Goal: Task Accomplishment & Management: Manage account settings

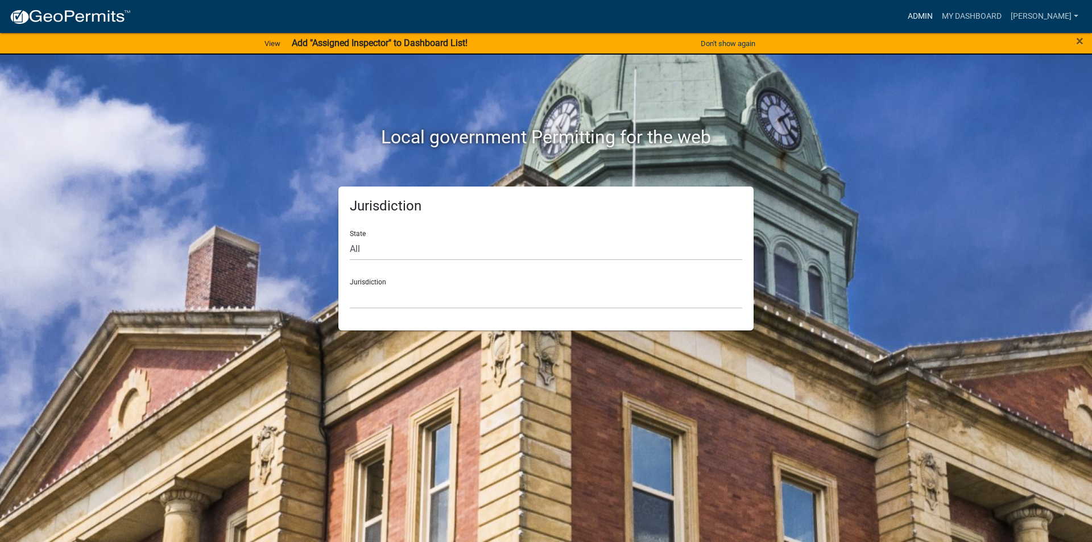
click at [937, 15] on link "Admin" at bounding box center [920, 17] width 34 height 22
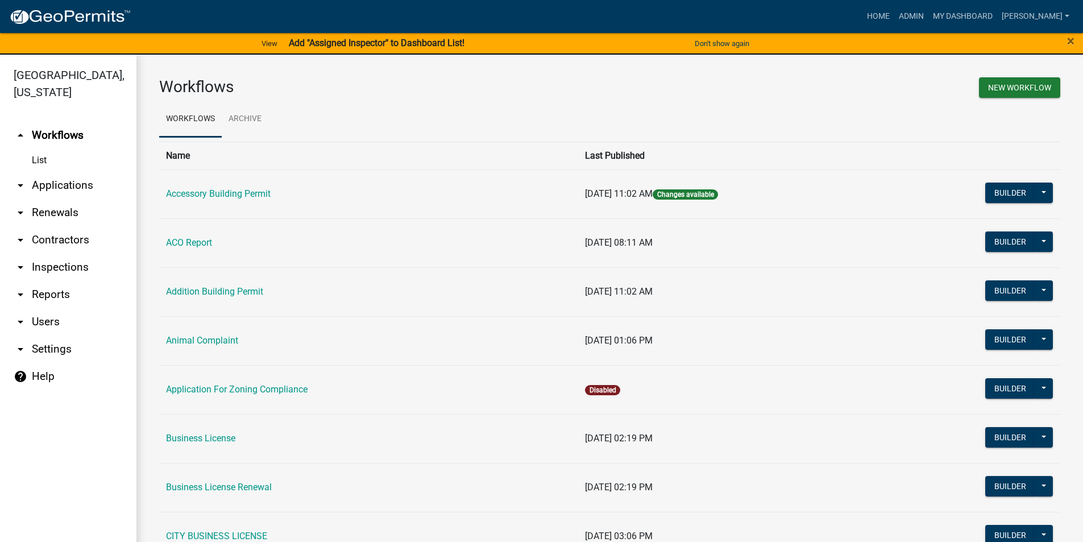
click at [45, 188] on link "arrow_drop_down Applications" at bounding box center [68, 185] width 136 height 27
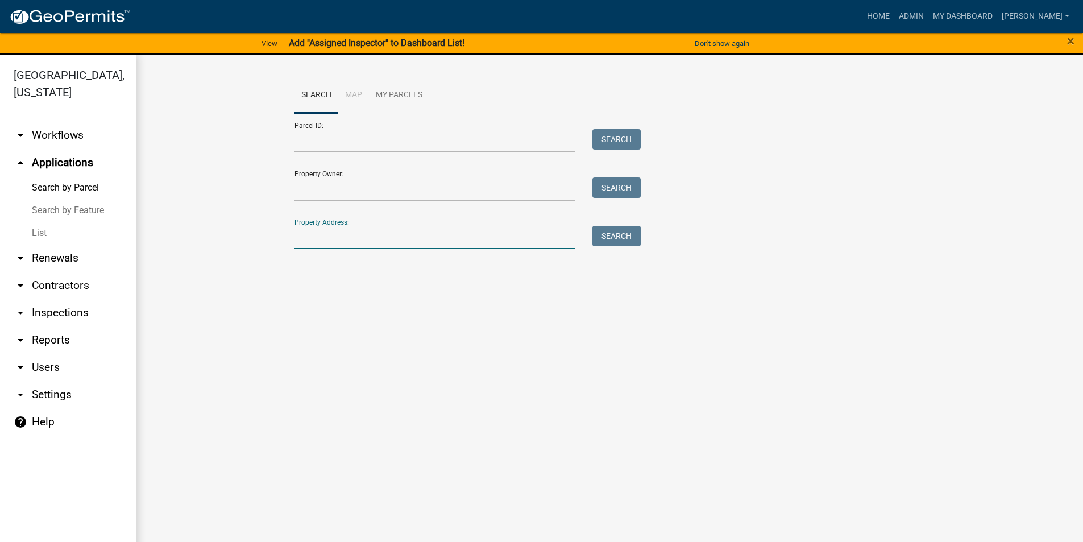
click at [357, 237] on input "Property Address:" at bounding box center [436, 237] width 282 height 23
click at [632, 238] on button "Search" at bounding box center [617, 236] width 48 height 20
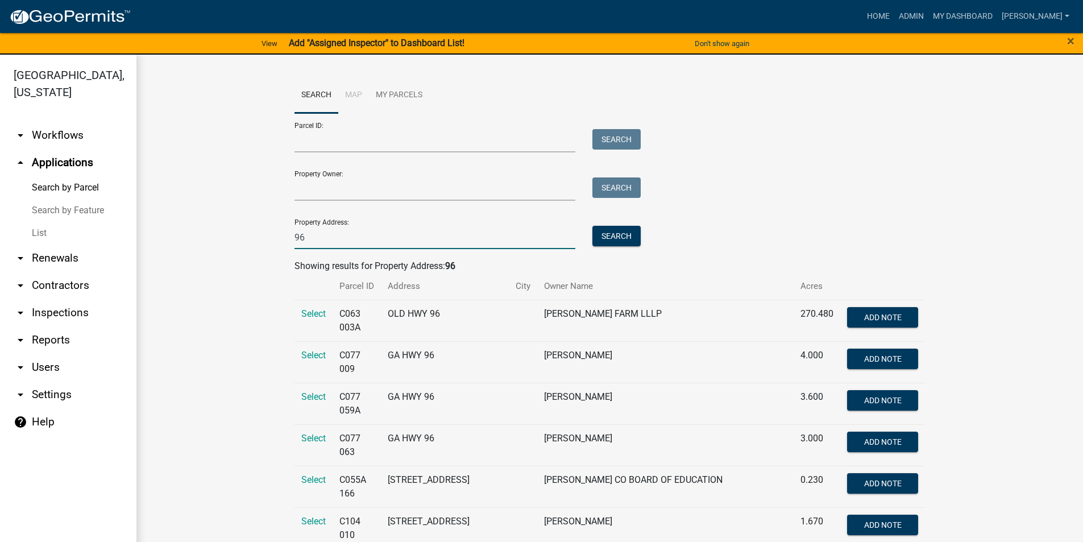
click at [328, 241] on input "96" at bounding box center [436, 237] width 282 height 23
drag, startPoint x: 310, startPoint y: 237, endPoint x: 362, endPoint y: 237, distance: 52.3
click at [362, 237] on input "96 grren" at bounding box center [436, 237] width 282 height 23
type input "96 green"
click at [606, 226] on button "Search" at bounding box center [617, 236] width 48 height 20
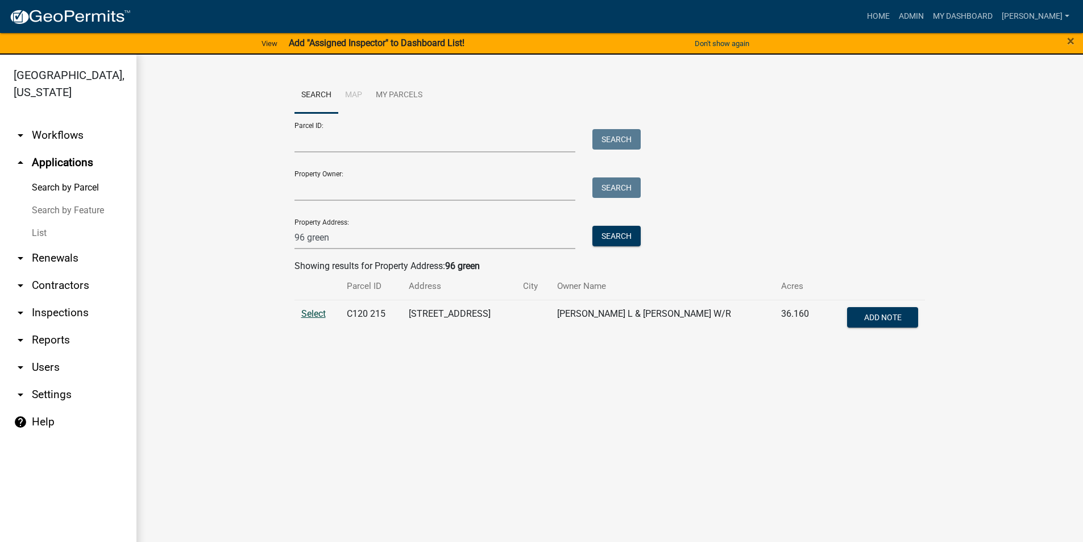
click at [310, 316] on span "Select" at bounding box center [313, 313] width 24 height 11
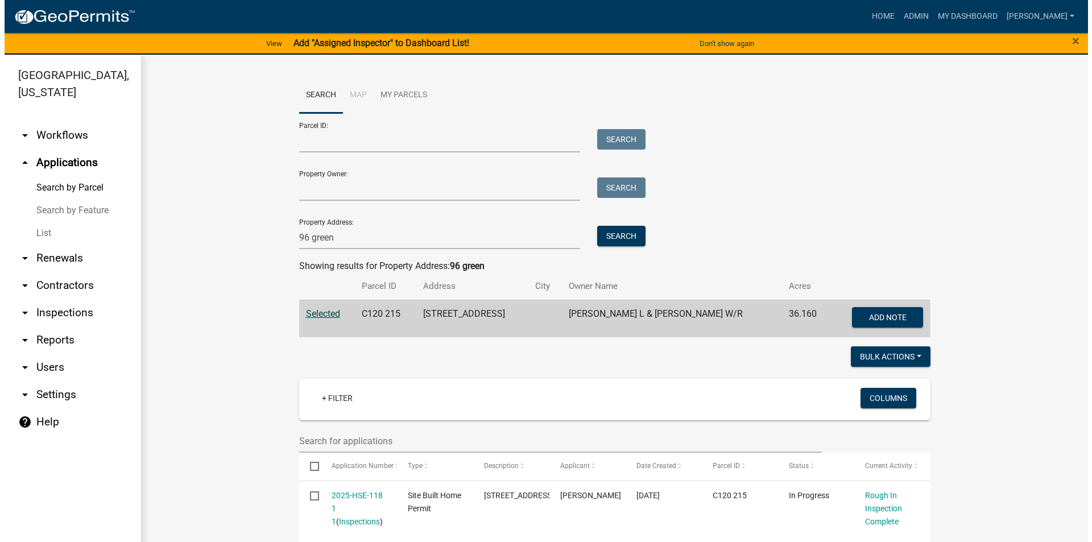
scroll to position [114, 0]
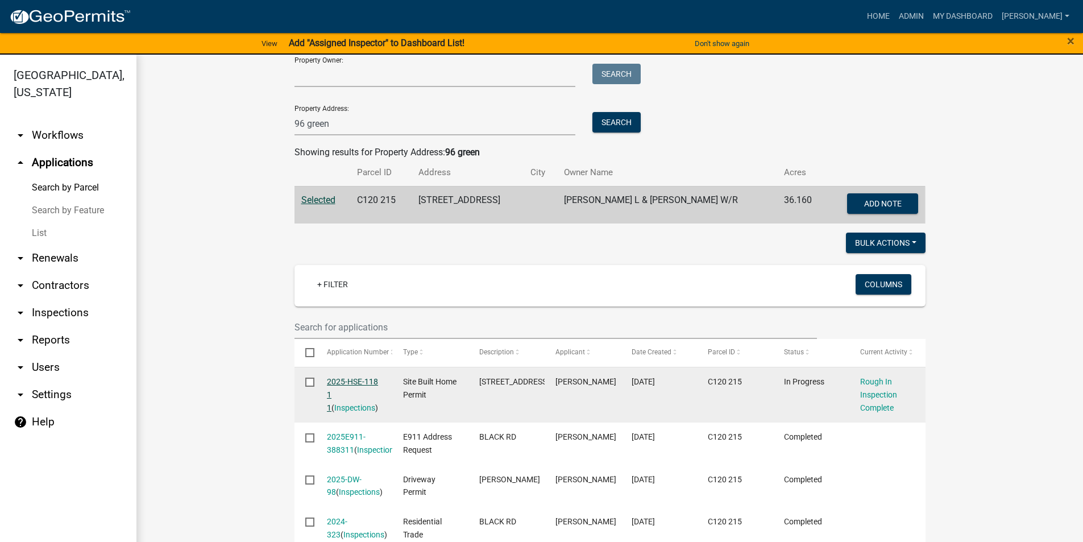
click at [353, 383] on link "2025-HSE-118 1 1" at bounding box center [352, 394] width 51 height 35
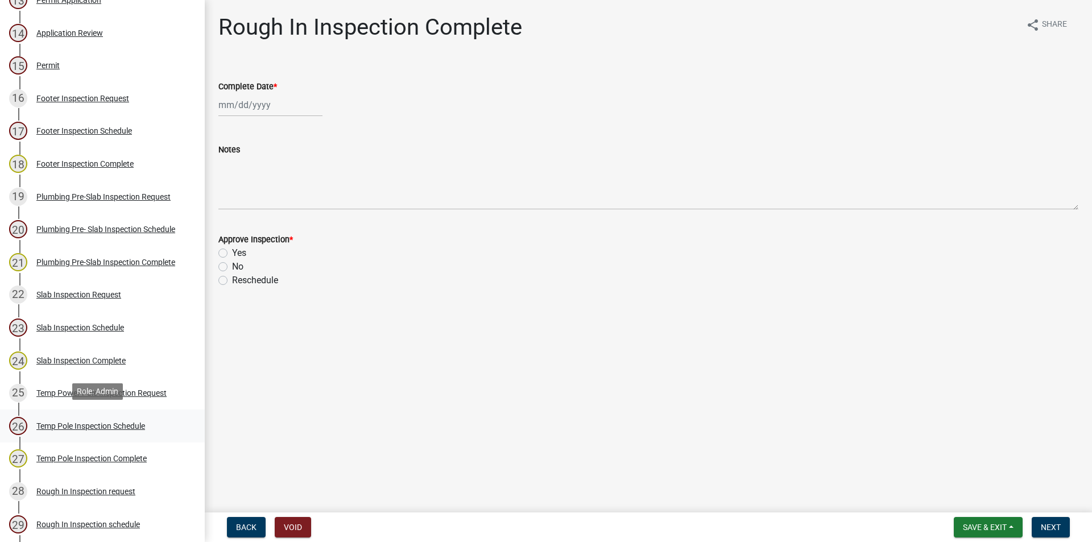
scroll to position [682, 0]
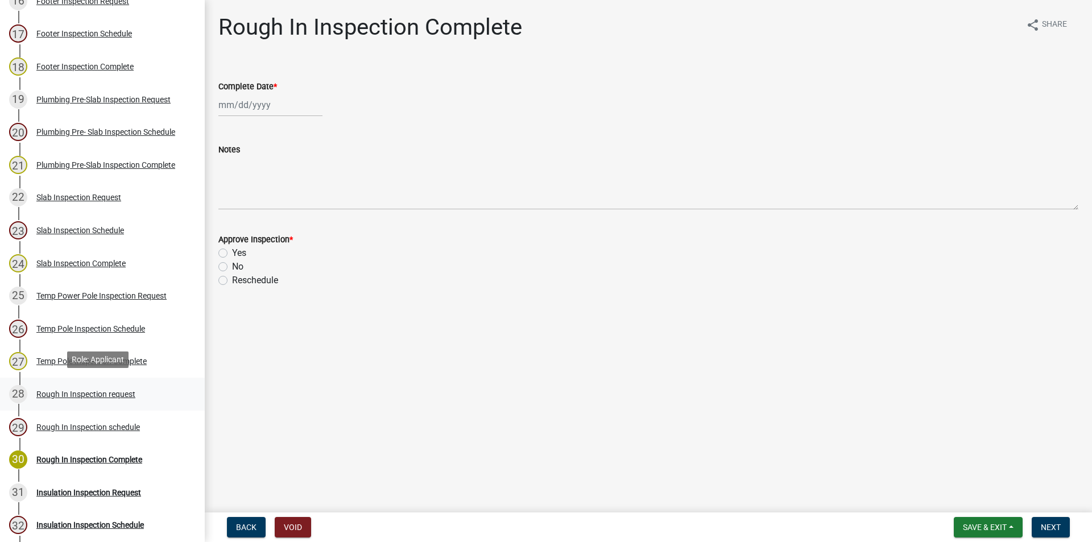
click at [109, 392] on div "Rough In Inspection request" at bounding box center [85, 394] width 99 height 8
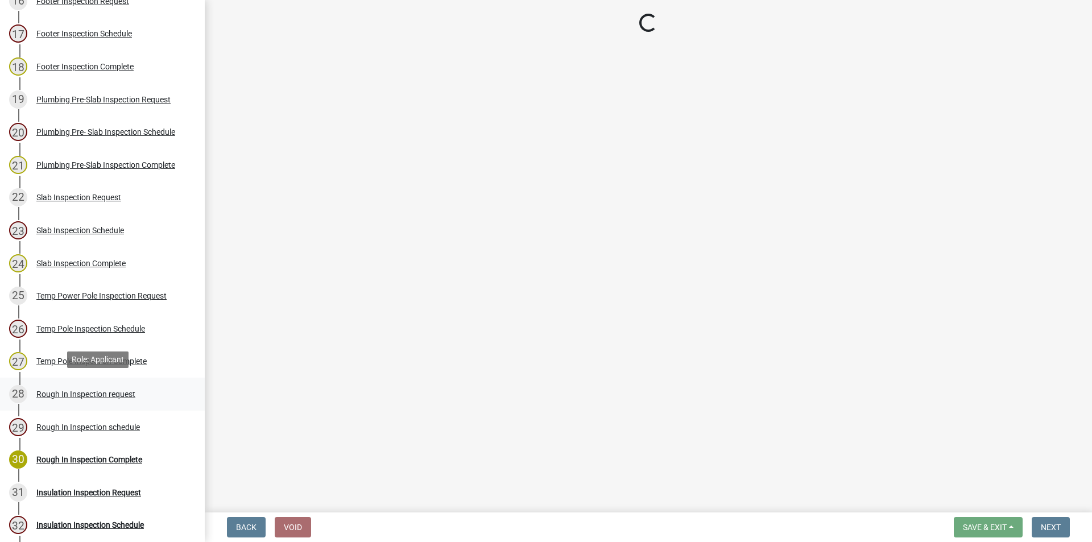
select select "e2e4a847-a50e-4e3e-9911-1cda0967d007"
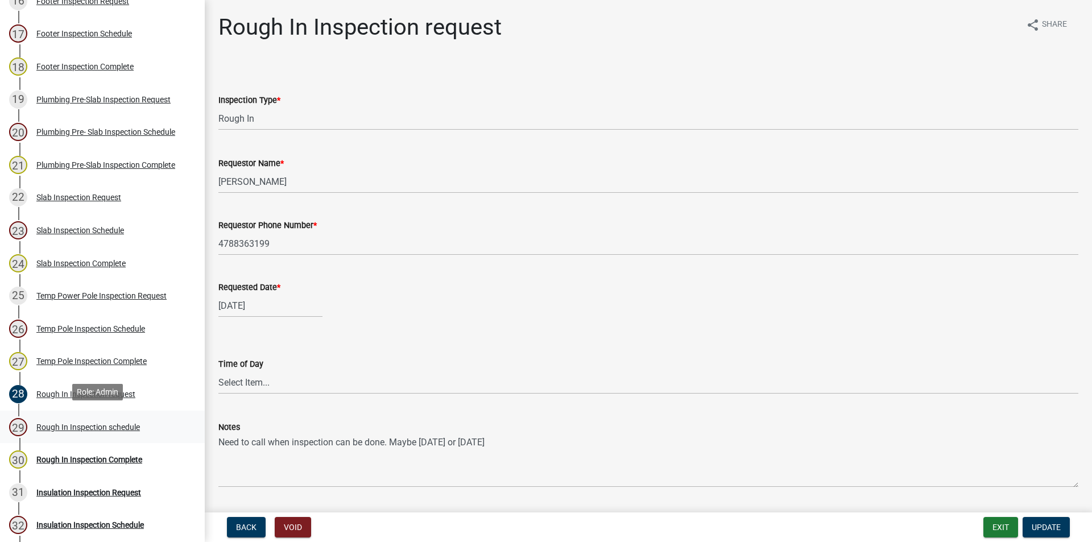
click at [99, 427] on div "Rough In Inspection schedule" at bounding box center [88, 427] width 104 height 8
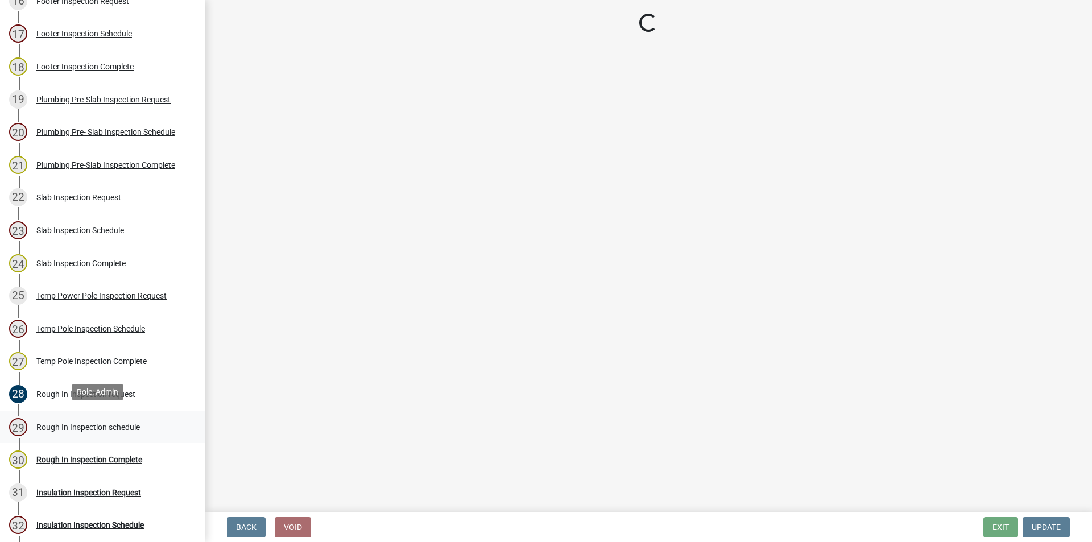
select select "386c4b37-132c-45b4-be0e-b439663810e4"
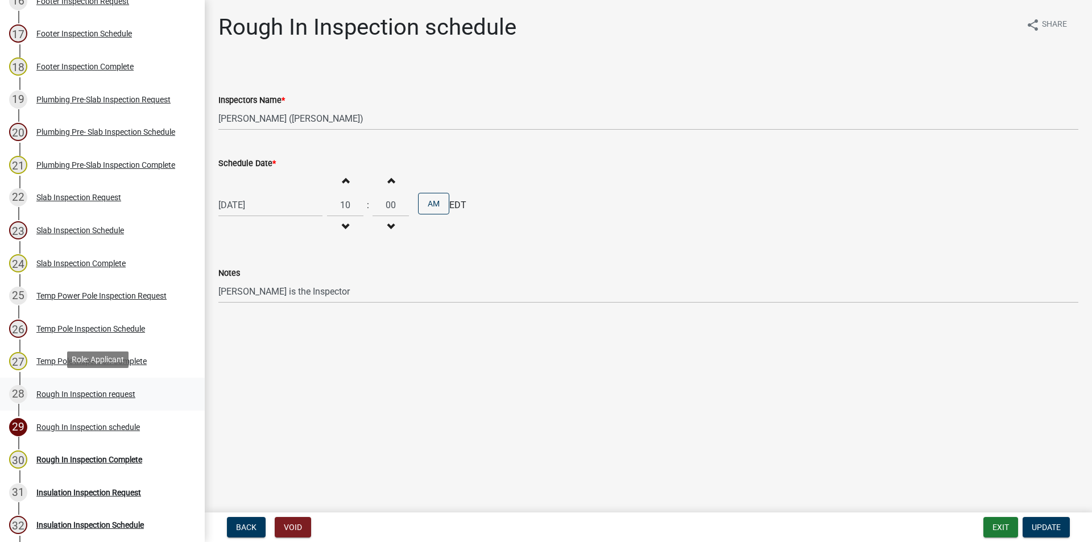
click at [57, 396] on div "28 Rough In Inspection request" at bounding box center [97, 394] width 177 height 18
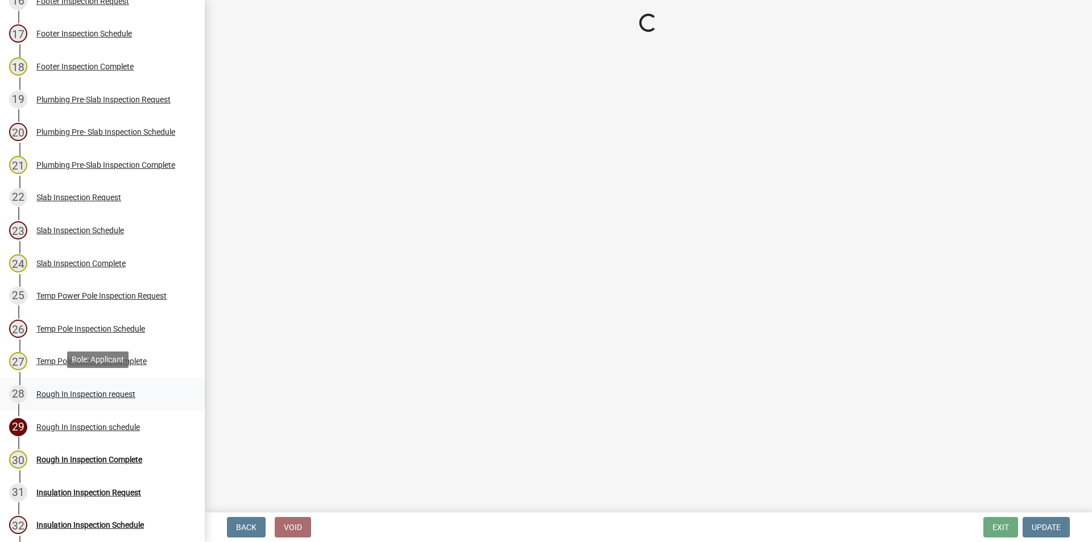
select select "e2e4a847-a50e-4e3e-9911-1cda0967d007"
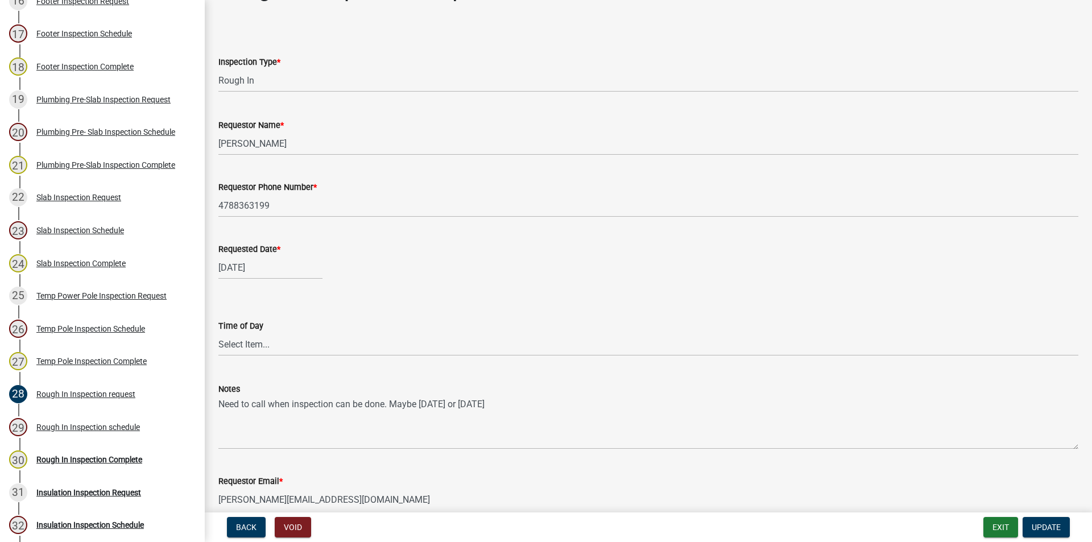
scroll to position [0, 0]
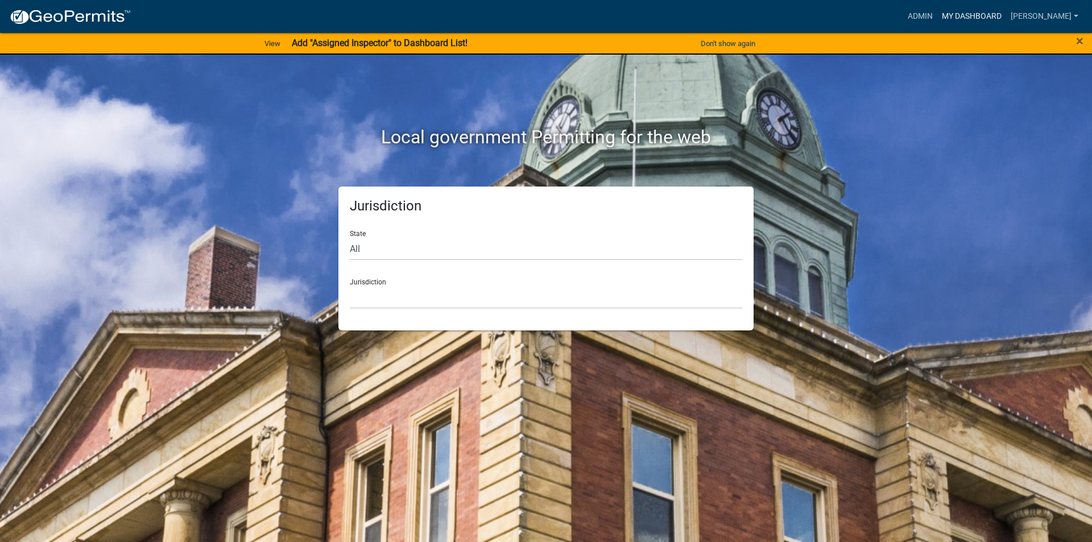
click at [1006, 18] on link "My Dashboard" at bounding box center [971, 17] width 69 height 22
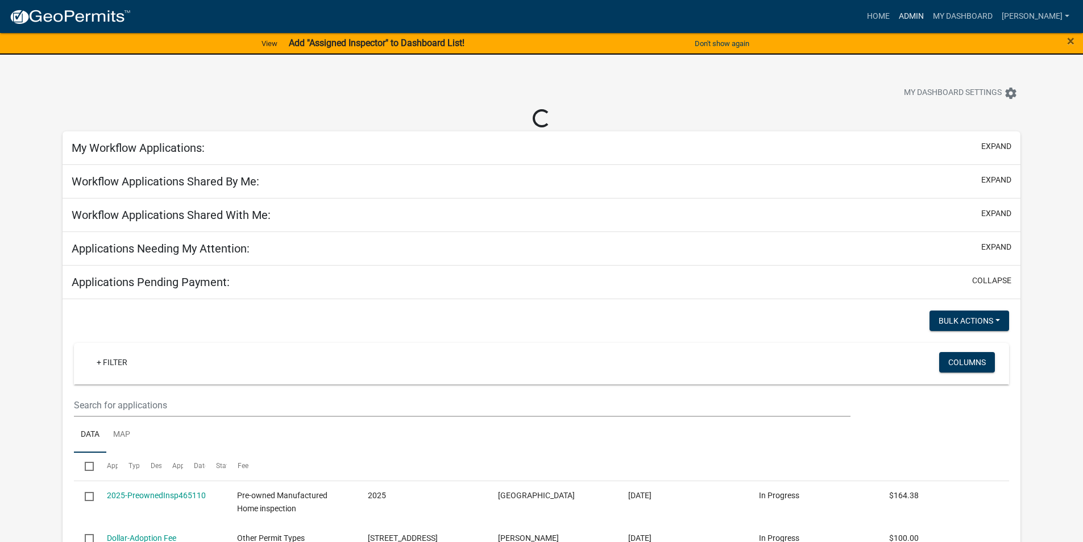
click at [923, 12] on link "Admin" at bounding box center [912, 17] width 34 height 22
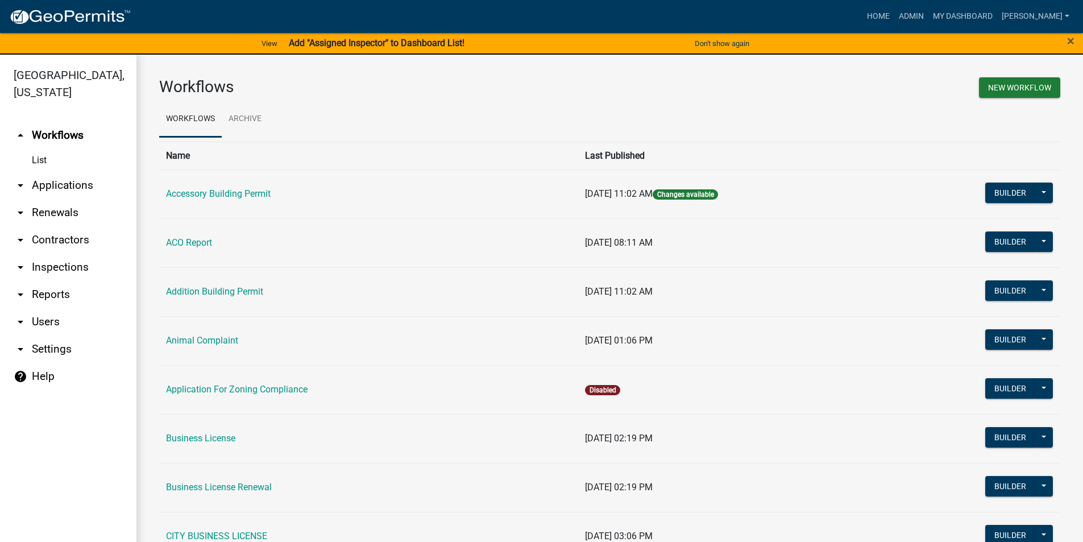
click at [43, 163] on link "List" at bounding box center [68, 160] width 136 height 23
click at [54, 324] on link "arrow_drop_down Users" at bounding box center [68, 321] width 136 height 27
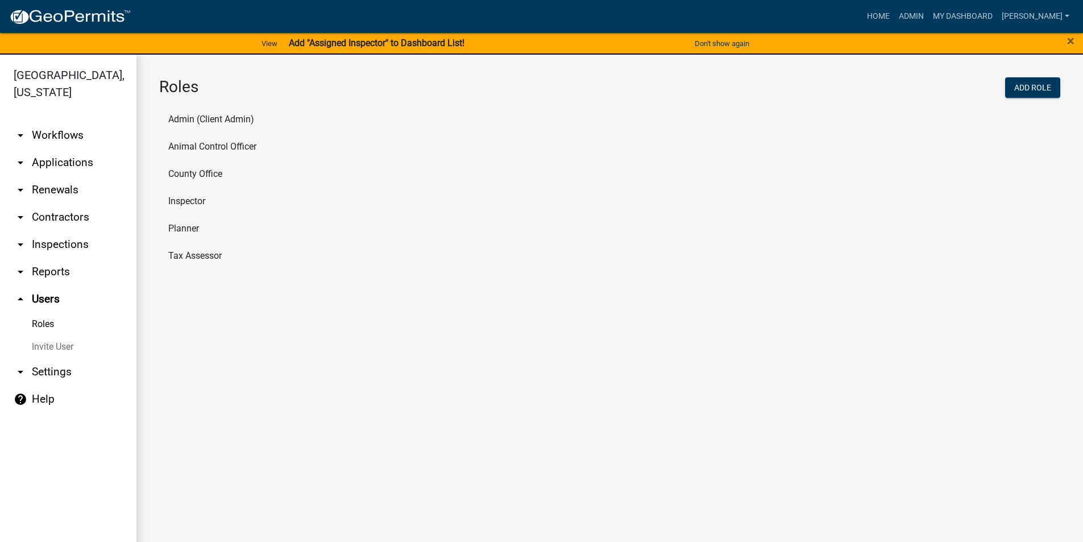
click at [193, 169] on li "County Office" at bounding box center [609, 173] width 901 height 27
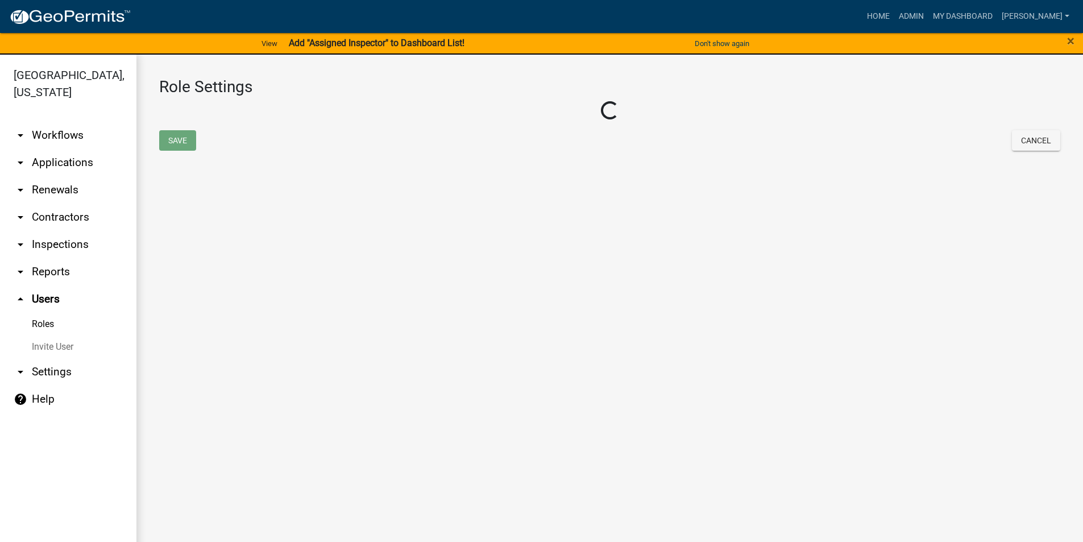
select select "3: orange"
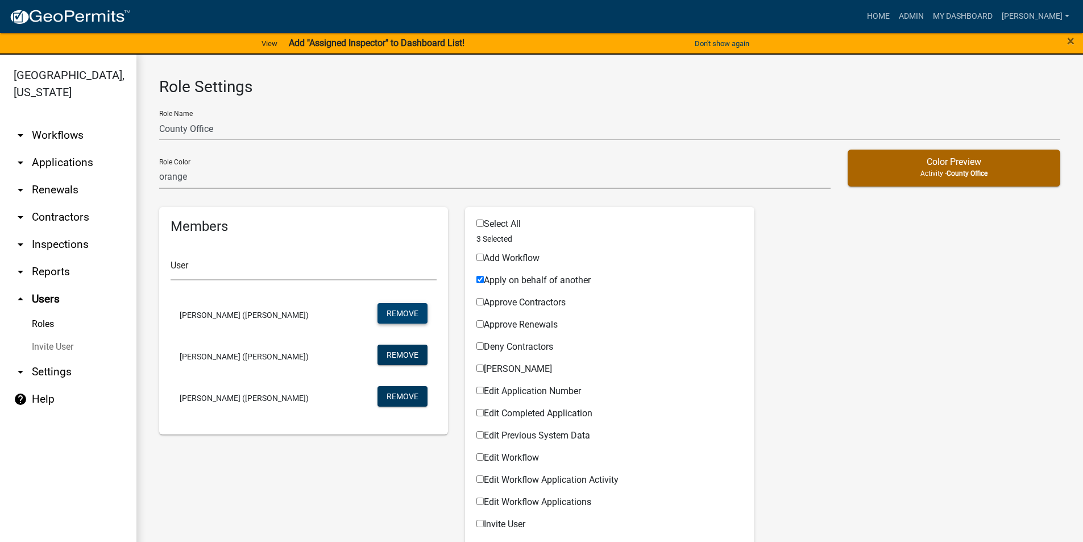
click at [396, 311] on button "Remove" at bounding box center [403, 313] width 50 height 20
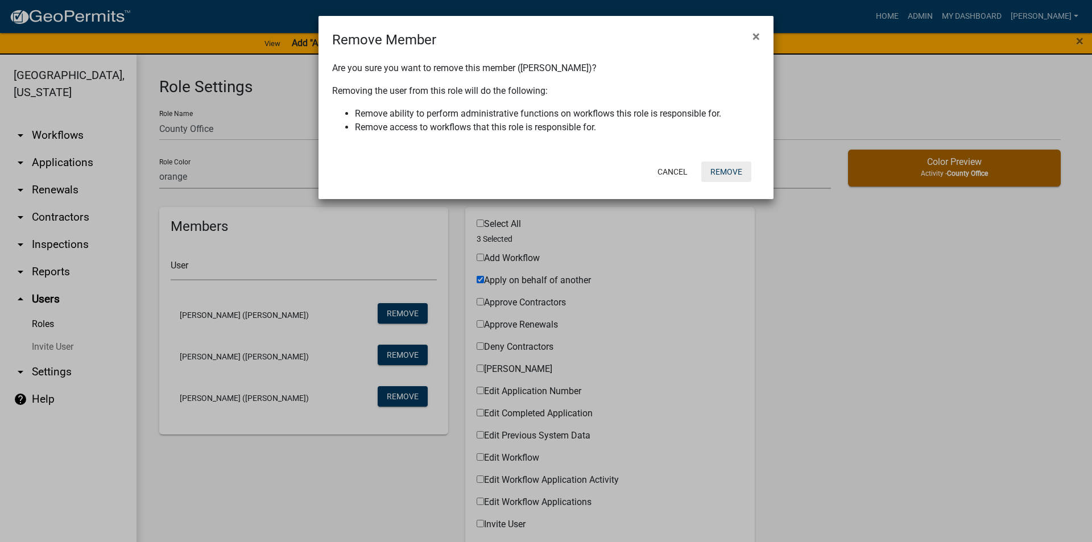
click at [736, 167] on button "Remove" at bounding box center [726, 172] width 50 height 20
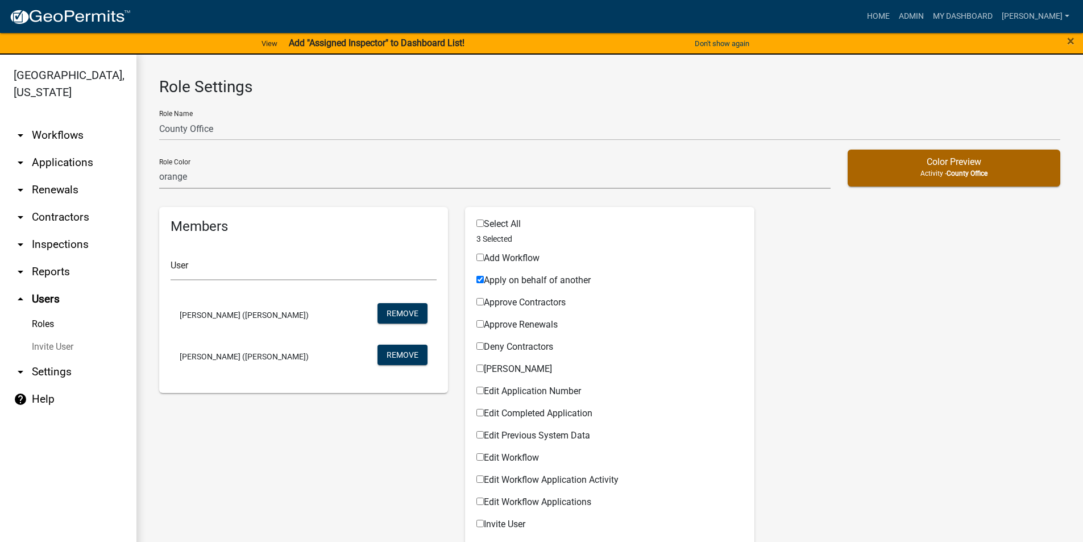
click at [44, 323] on link "Roles" at bounding box center [68, 324] width 136 height 23
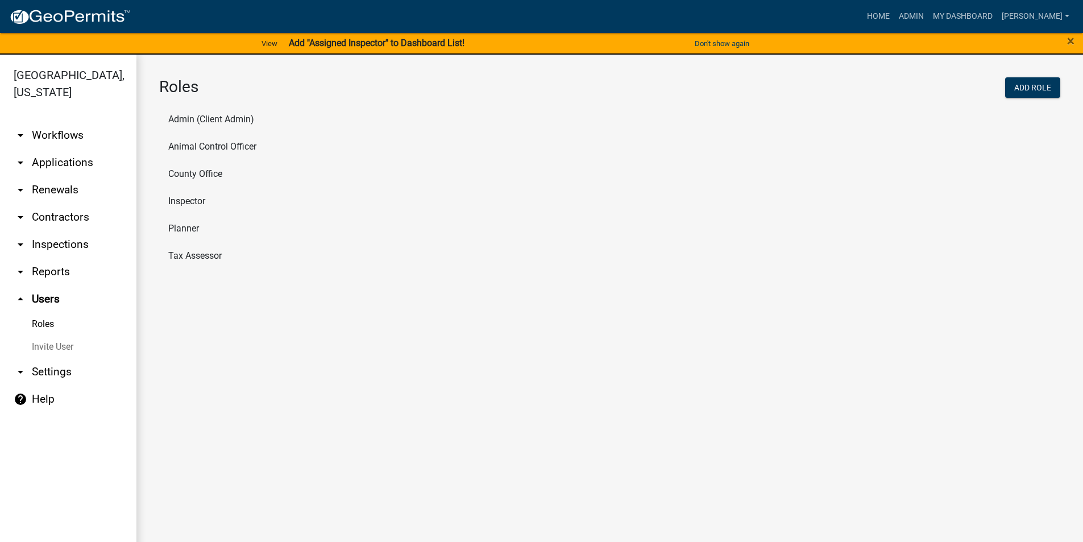
click at [193, 253] on li "Tax Assessor" at bounding box center [609, 255] width 901 height 27
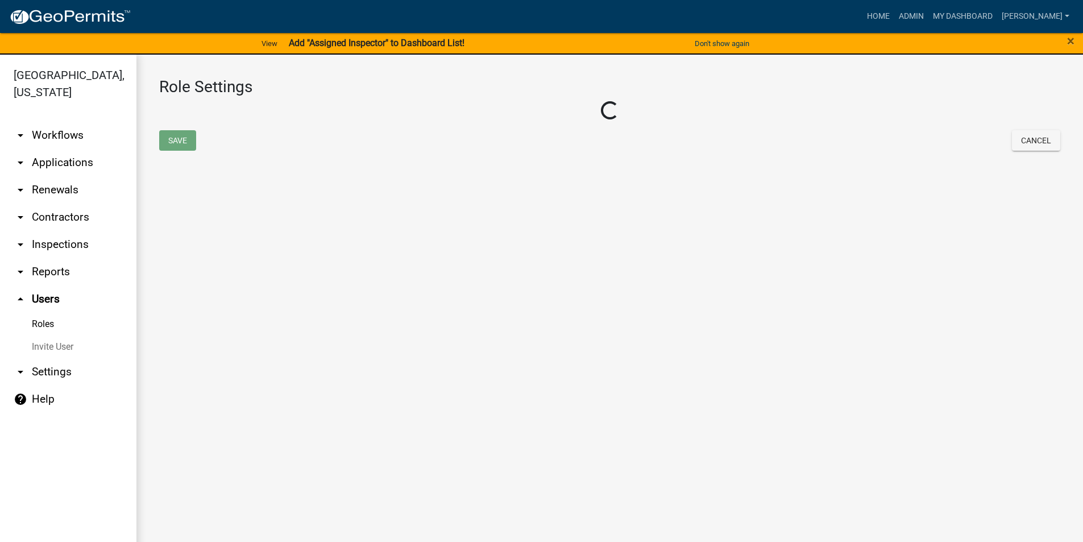
select select "1: green"
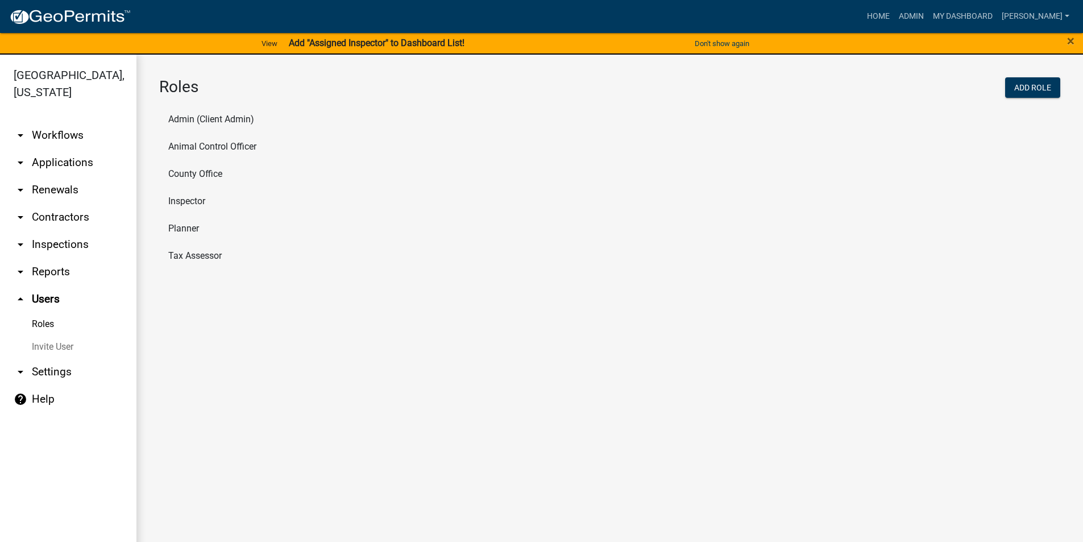
click at [185, 226] on li "Planner" at bounding box center [609, 228] width 901 height 27
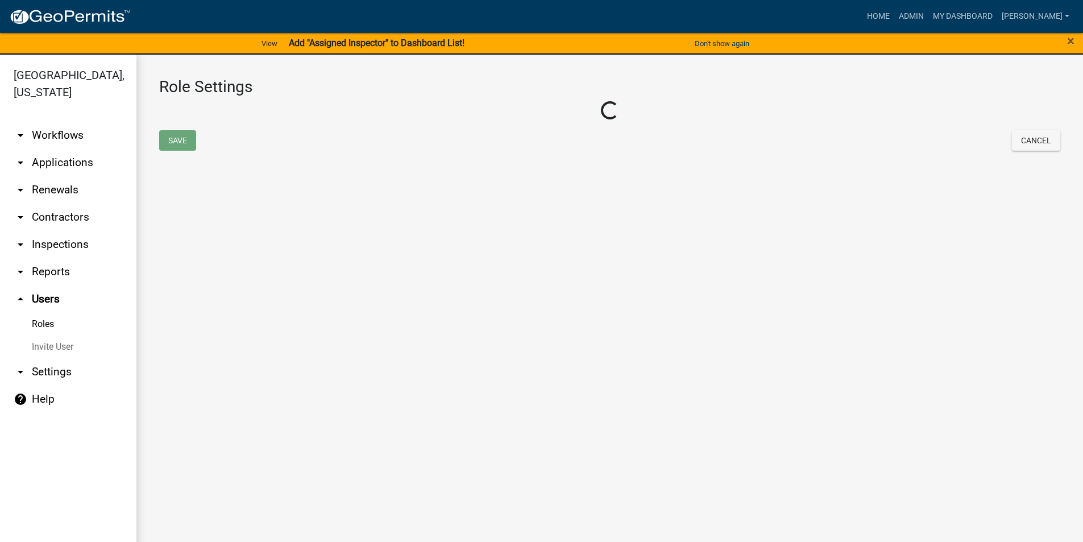
select select "2: yellow"
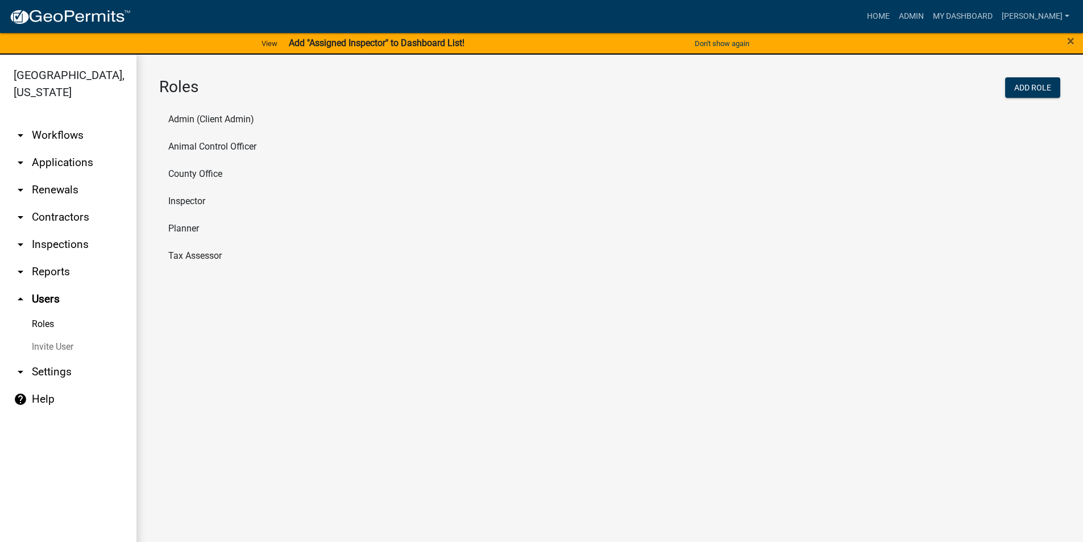
click at [202, 205] on li "Inspector" at bounding box center [609, 201] width 901 height 27
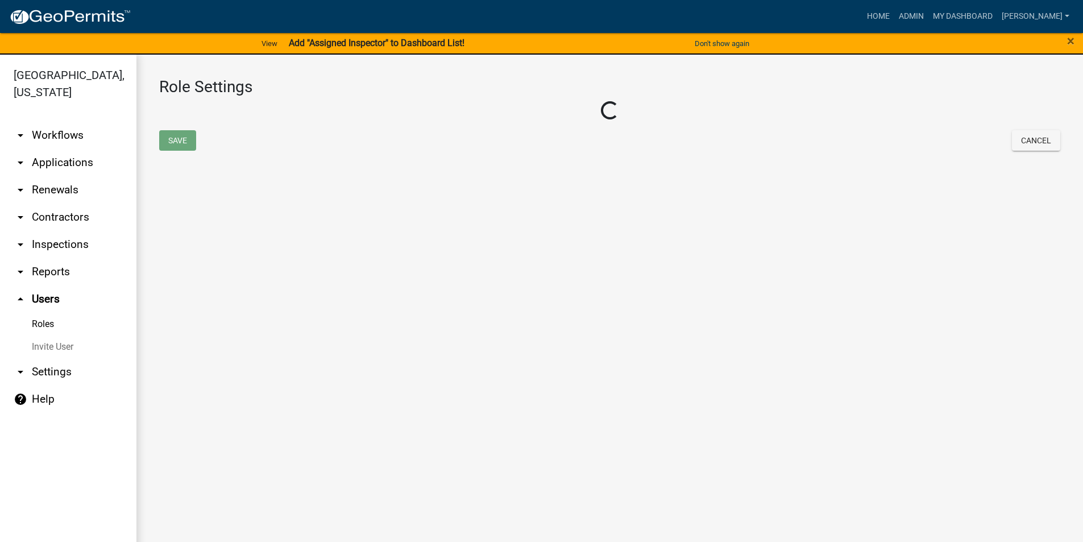
select select "2: yellow"
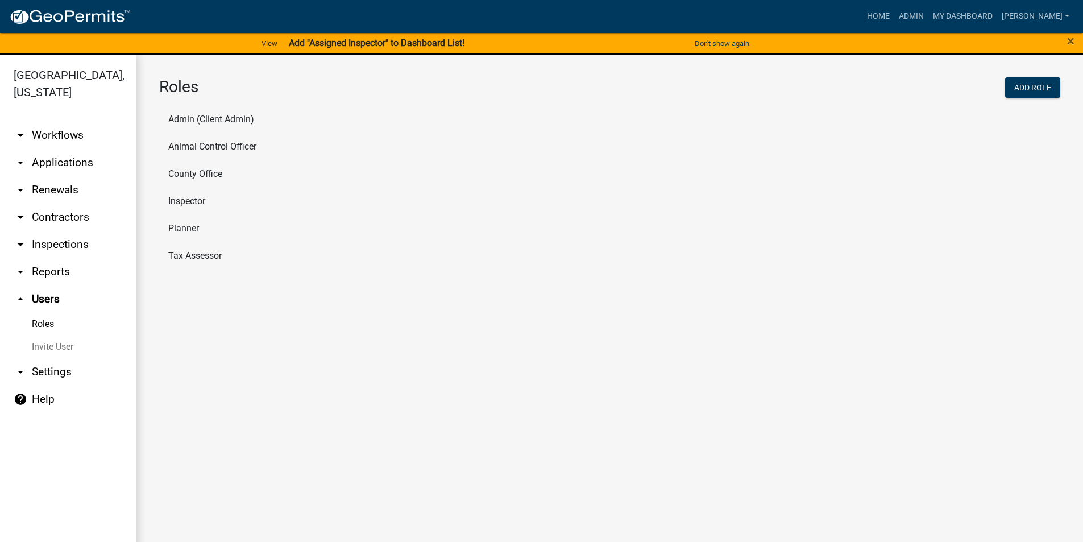
click at [220, 173] on li "County Office" at bounding box center [609, 173] width 901 height 27
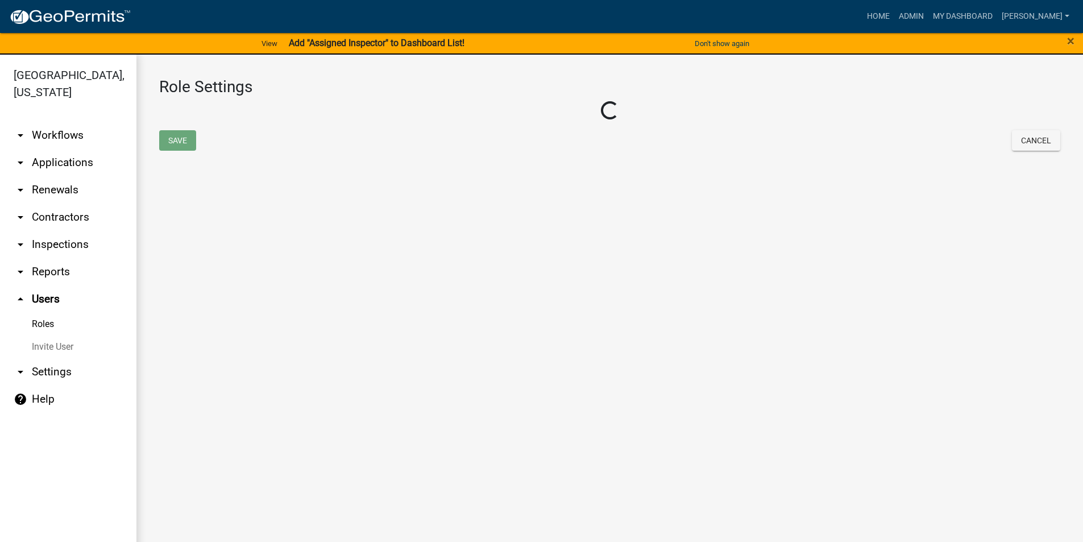
select select "3: orange"
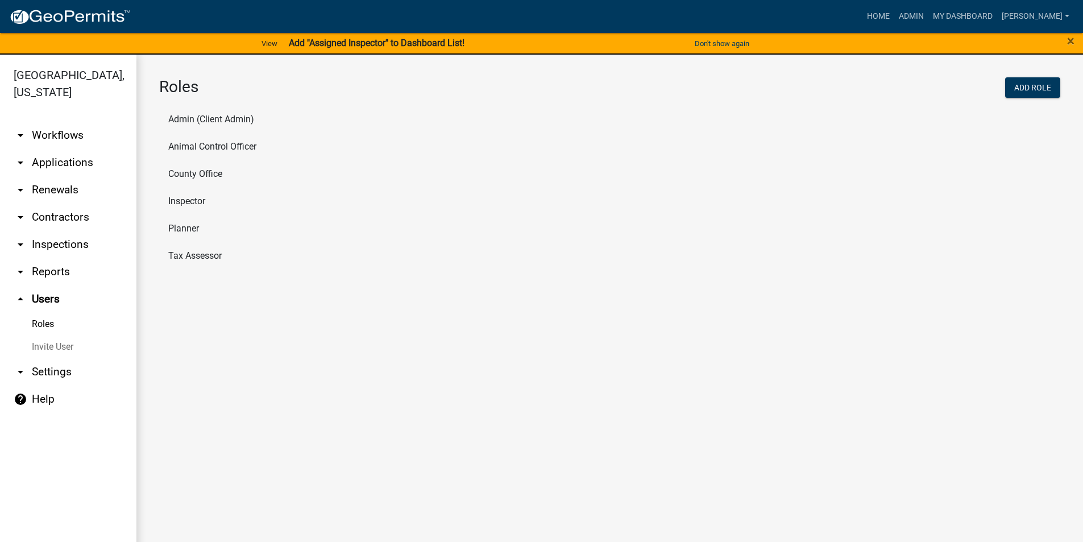
click at [242, 147] on li "Animal Control Officer" at bounding box center [609, 146] width 901 height 27
select select "5: purple"
click at [191, 121] on li "Admin (Client Admin)" at bounding box center [609, 119] width 901 height 27
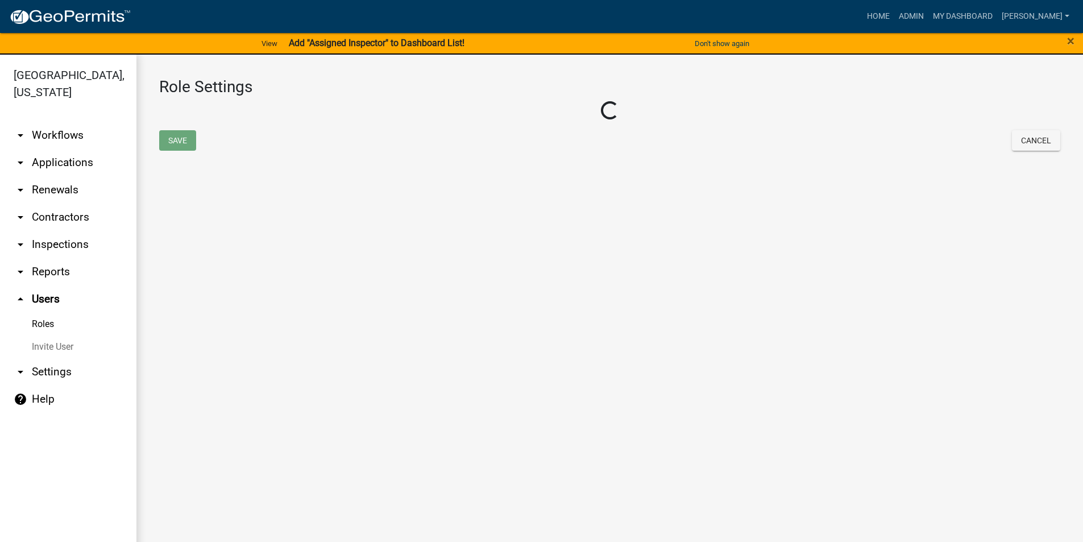
select select "4: red"
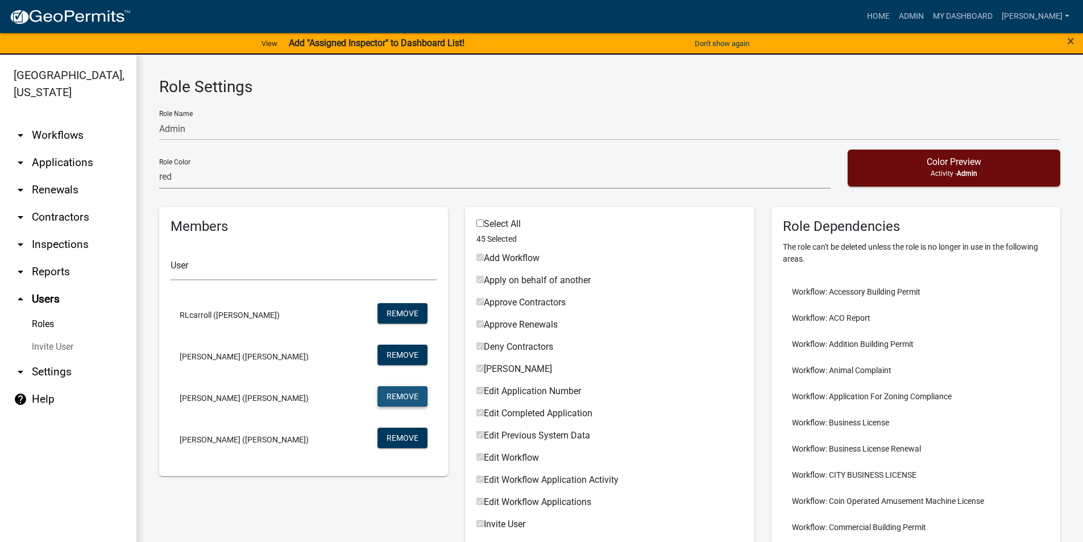
click at [400, 393] on button "Remove" at bounding box center [403, 396] width 50 height 20
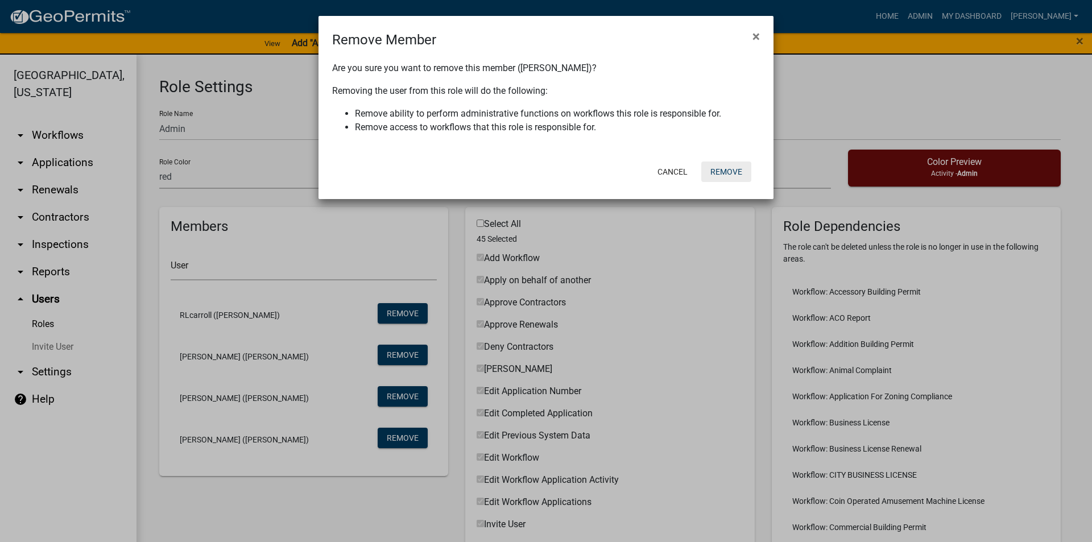
click at [726, 170] on button "Remove" at bounding box center [726, 172] width 50 height 20
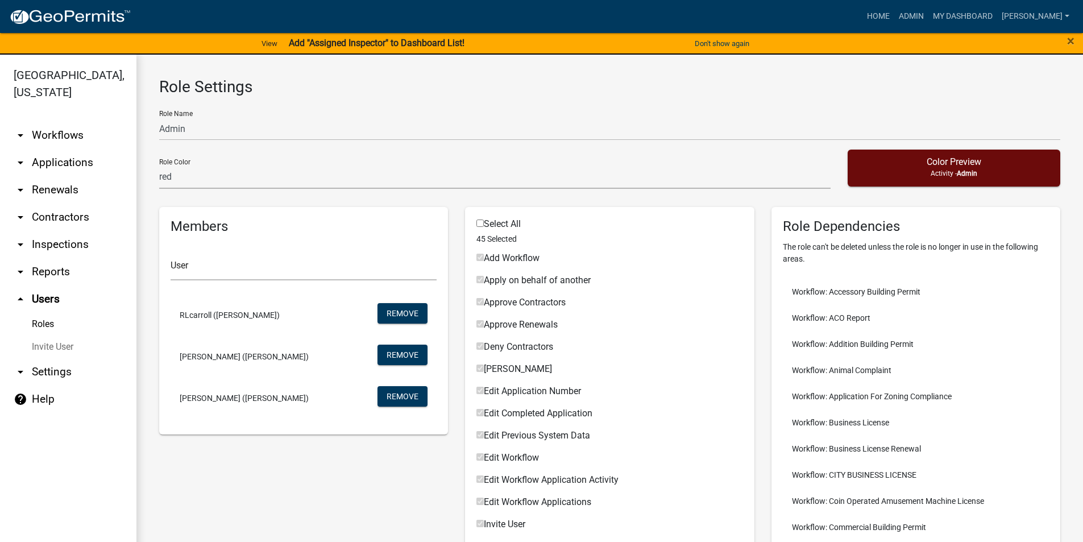
click at [49, 326] on link "Roles" at bounding box center [68, 324] width 136 height 23
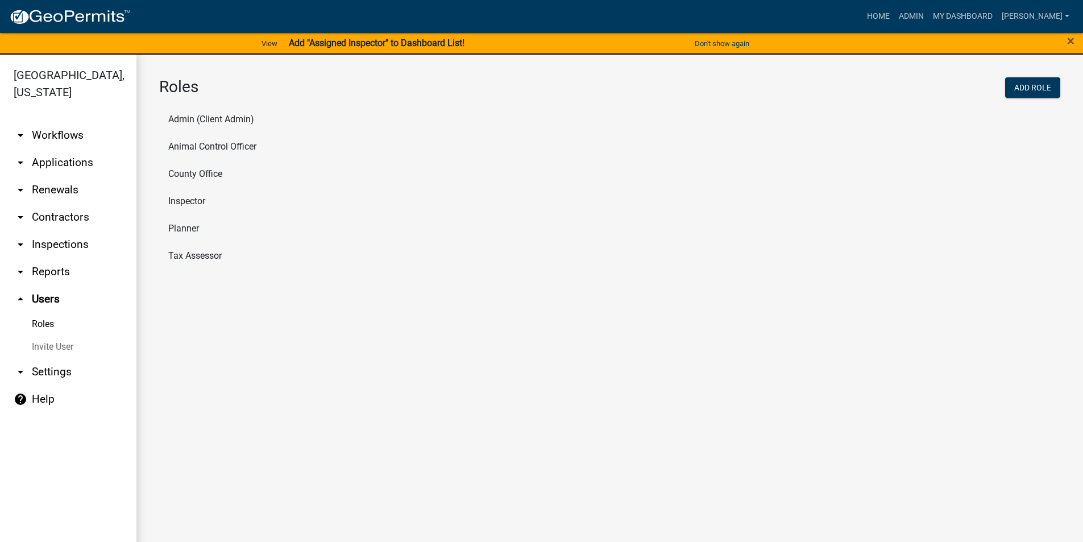
click at [191, 196] on li "Inspector" at bounding box center [609, 201] width 901 height 27
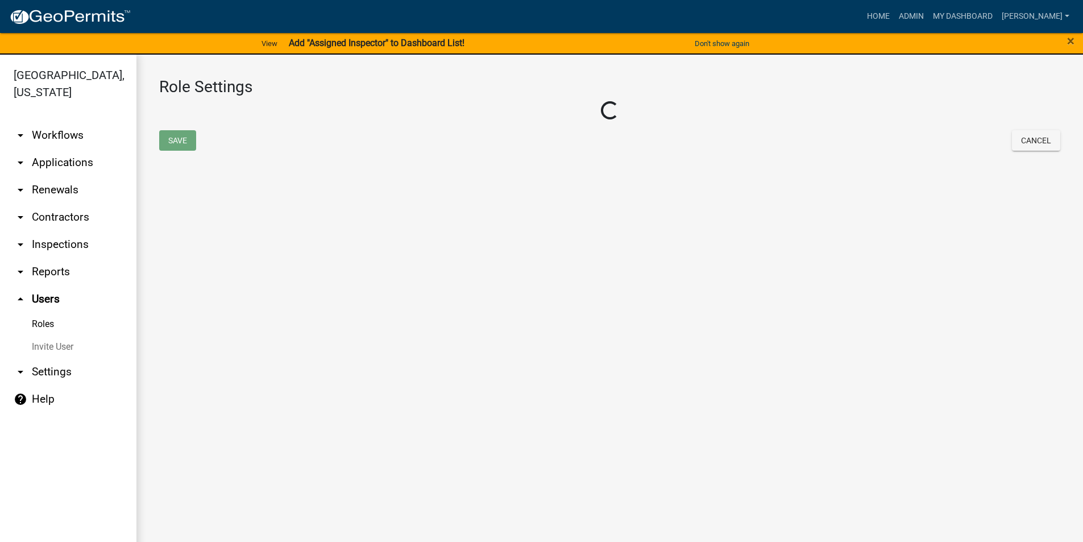
select select "2: yellow"
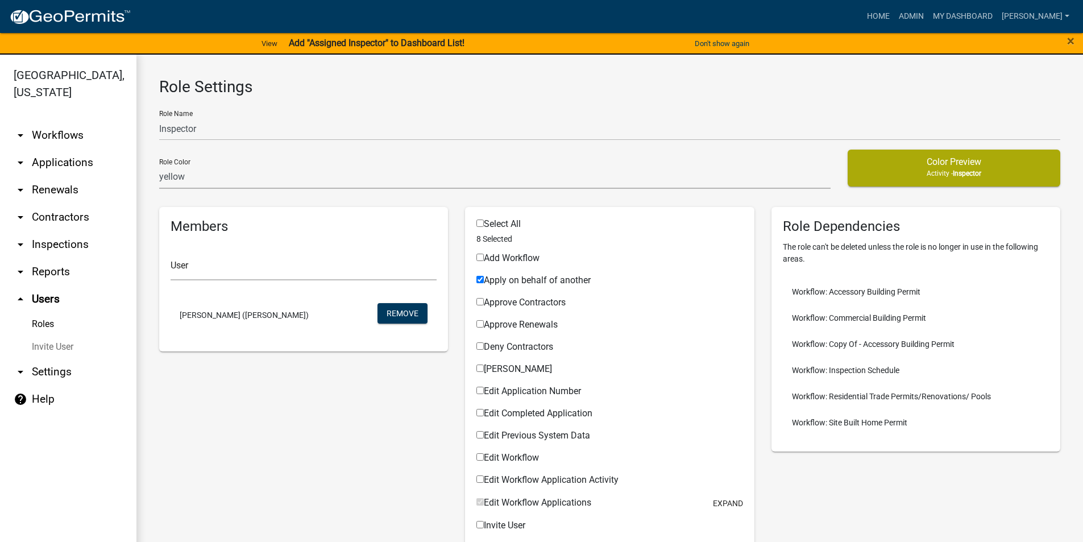
click at [58, 346] on link "Invite User" at bounding box center [68, 347] width 136 height 23
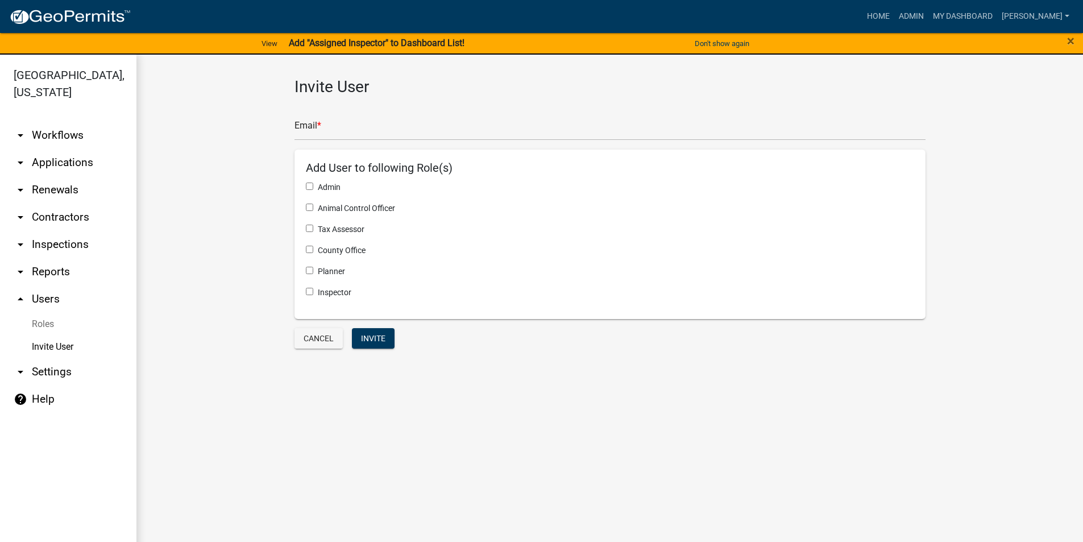
click at [307, 292] on input "checkbox" at bounding box center [309, 291] width 7 height 7
checkbox input "true"
click at [329, 129] on input "text" at bounding box center [610, 128] width 631 height 23
paste input "[EMAIL_ADDRESS][DOMAIN_NAME]"
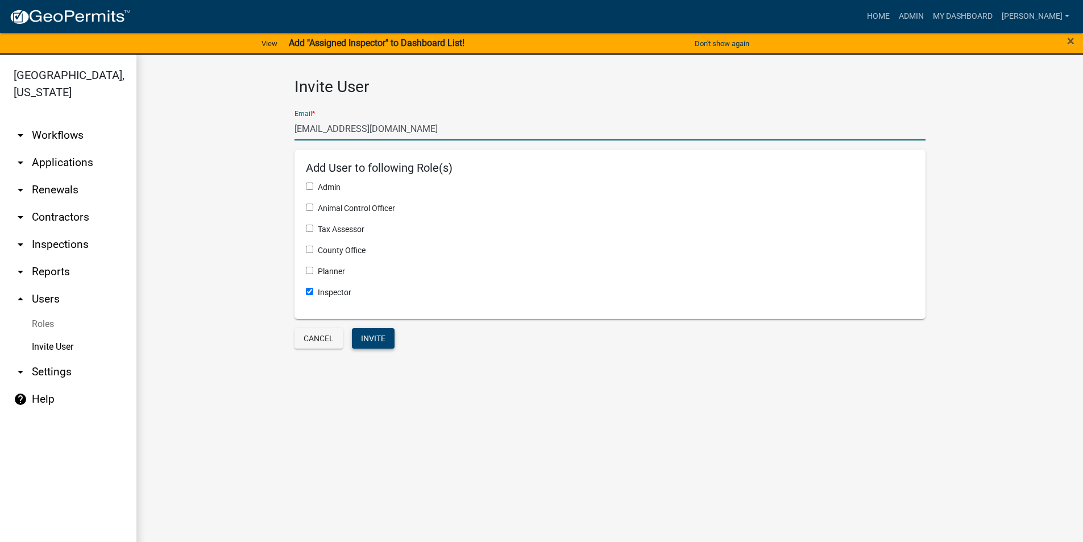
type input "[EMAIL_ADDRESS][DOMAIN_NAME]"
click at [380, 334] on button "Invite" at bounding box center [373, 338] width 43 height 20
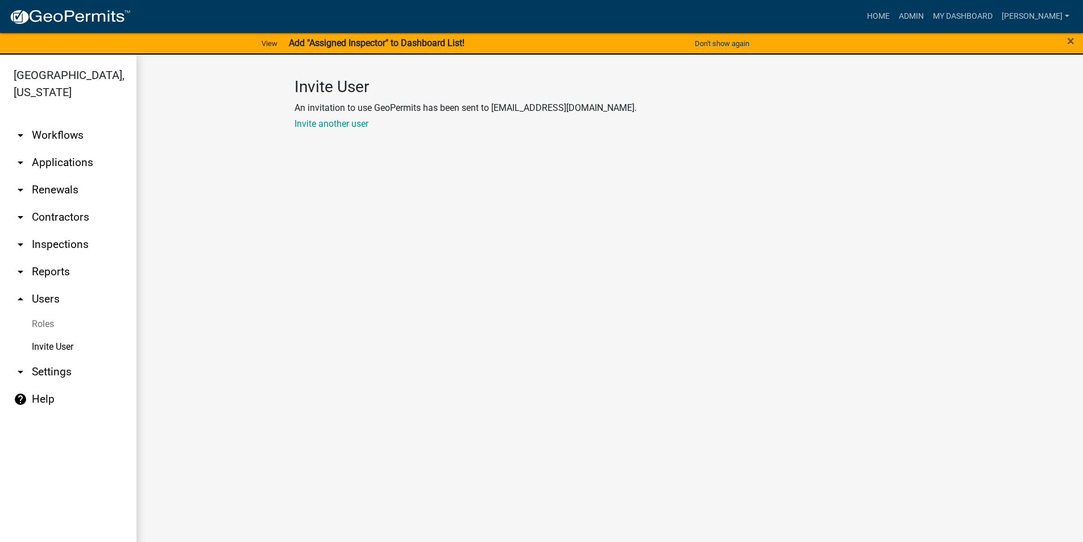
click at [45, 324] on link "Roles" at bounding box center [68, 324] width 136 height 23
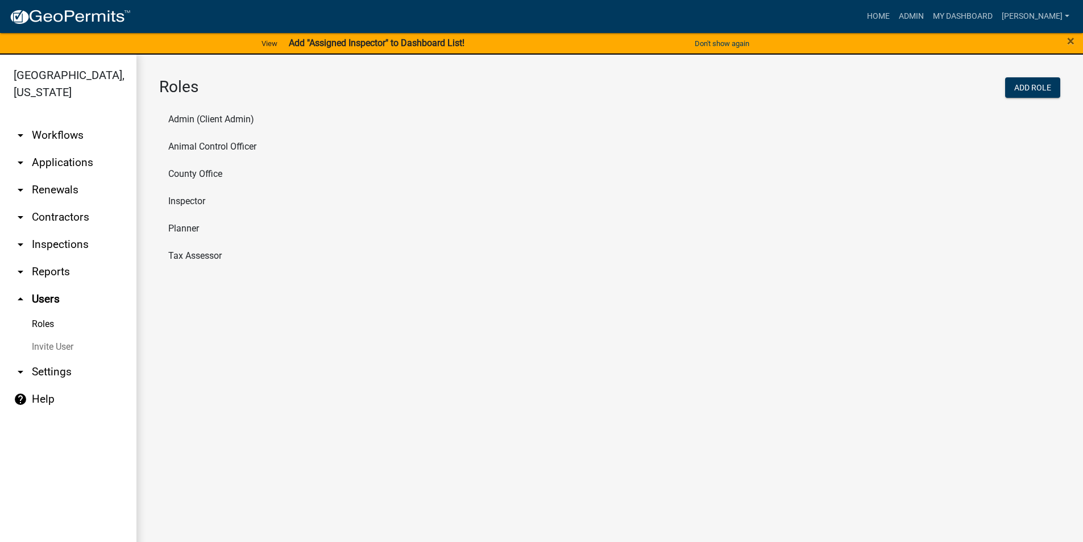
click at [193, 257] on li "Tax Assessor" at bounding box center [609, 255] width 901 height 27
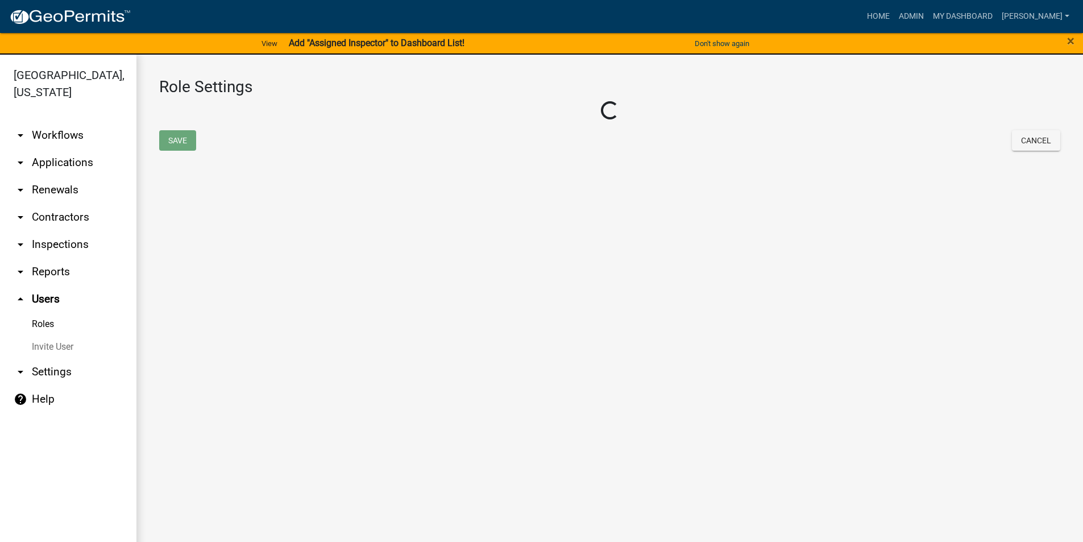
select select "1: green"
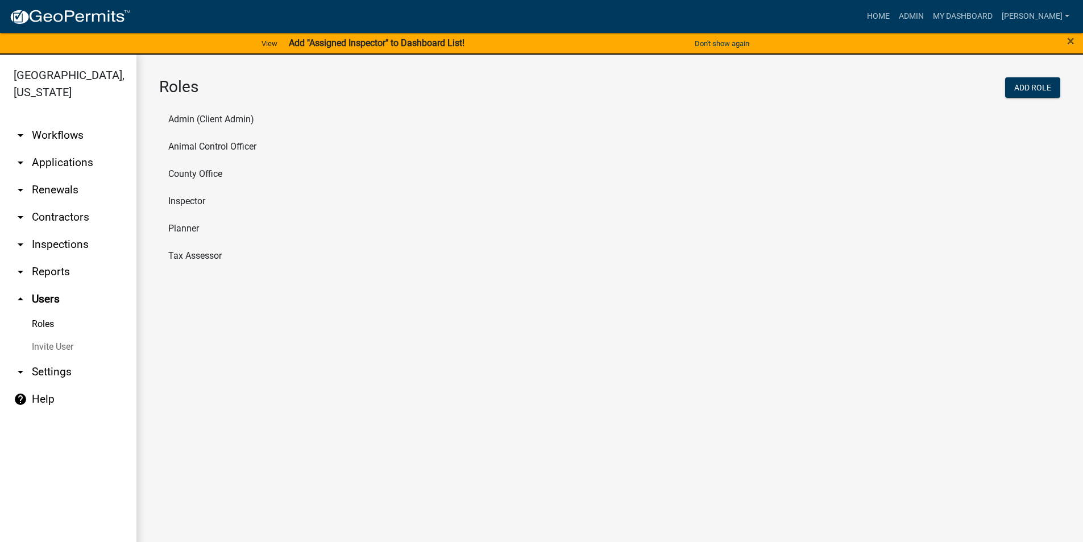
click at [198, 204] on li "Inspector" at bounding box center [609, 201] width 901 height 27
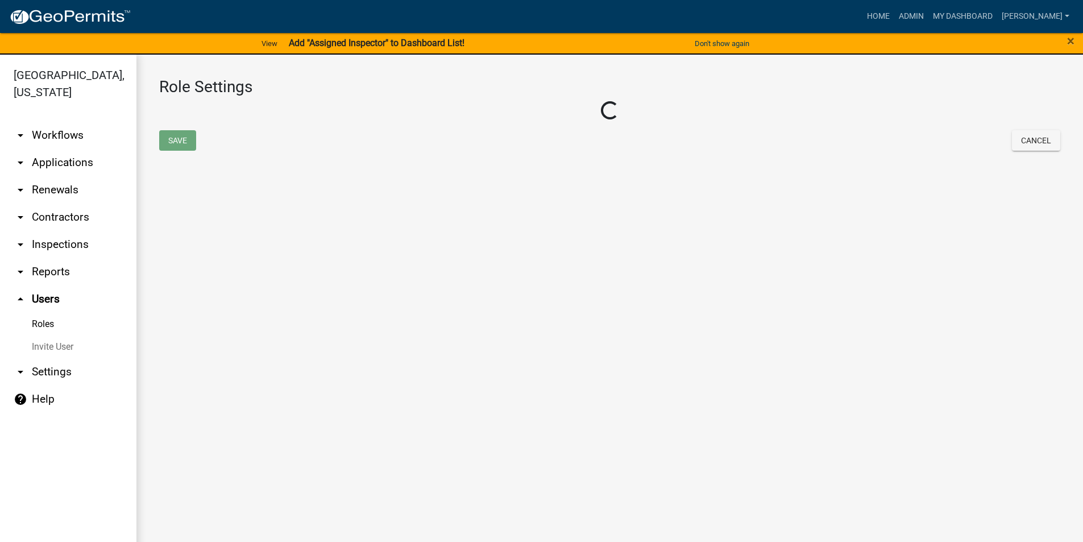
select select "2: yellow"
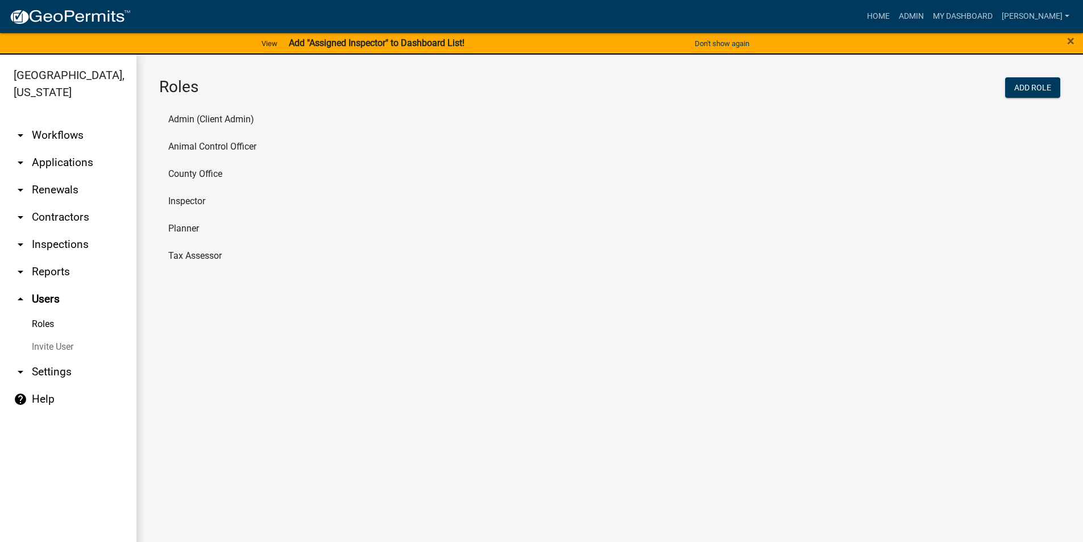
click at [182, 121] on li "Admin (Client Admin)" at bounding box center [609, 119] width 901 height 27
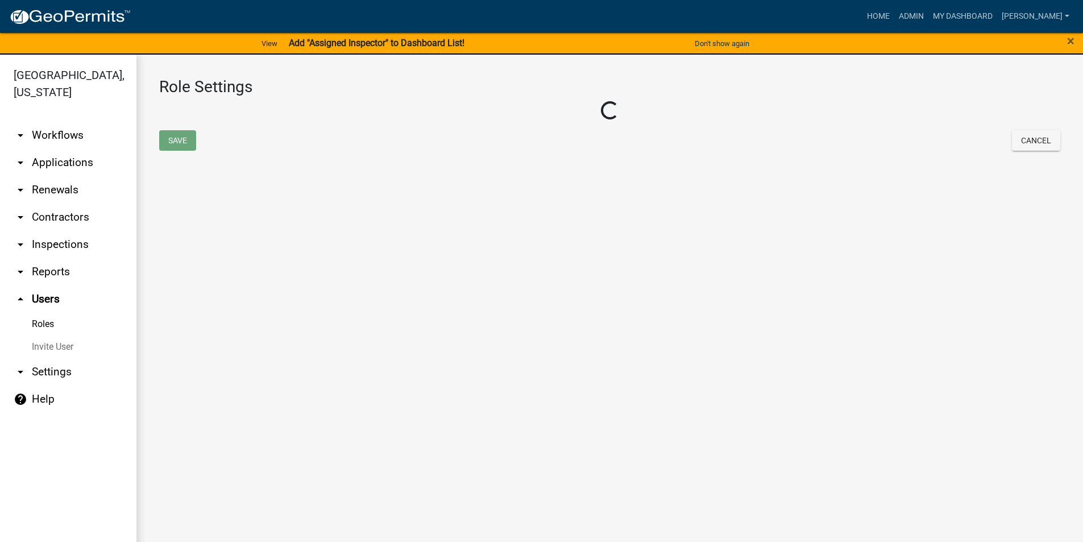
select select "4: red"
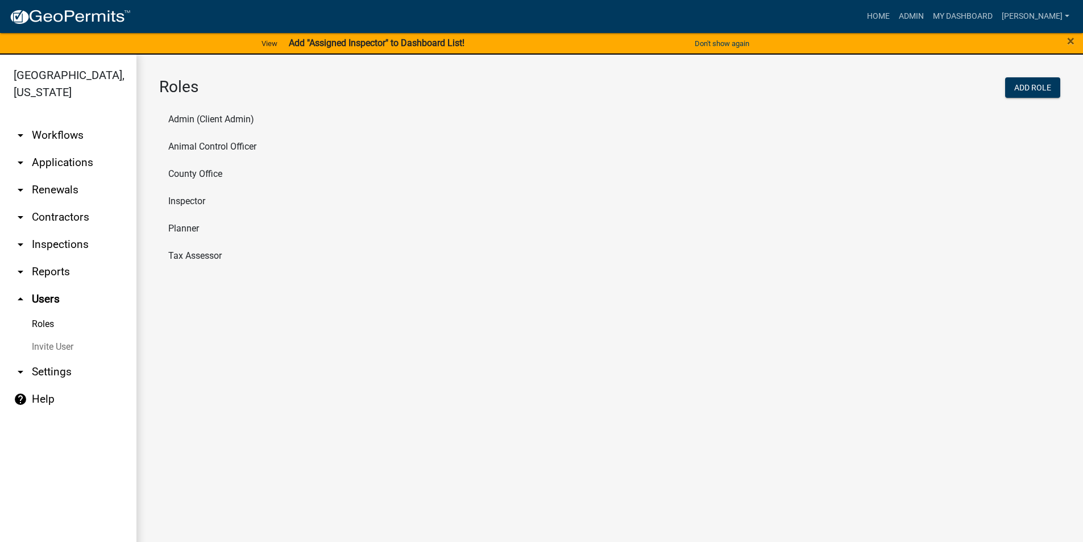
click at [243, 150] on li "Animal Control Officer" at bounding box center [609, 146] width 901 height 27
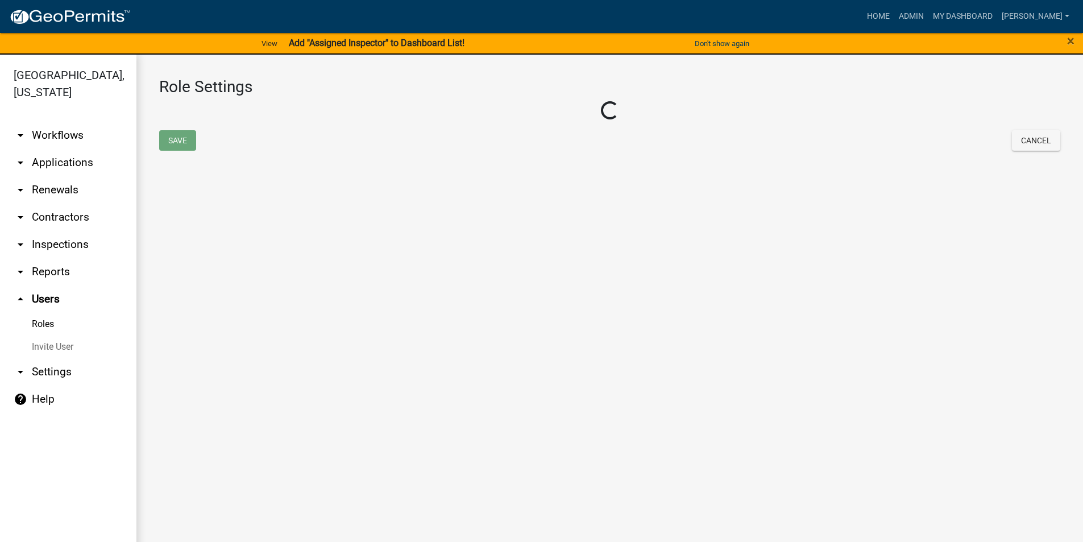
select select "5: purple"
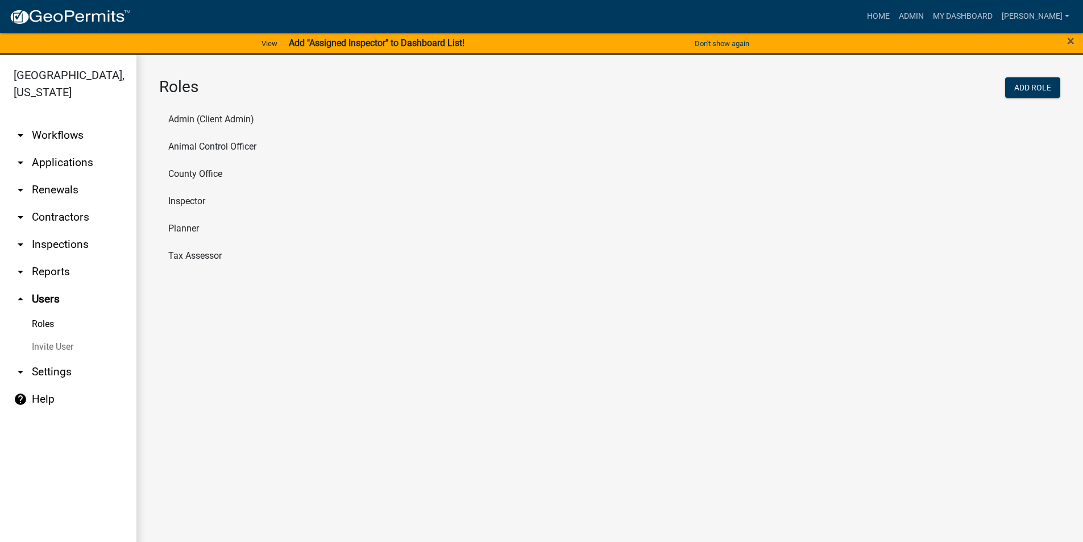
click at [209, 177] on li "County Office" at bounding box center [609, 173] width 901 height 27
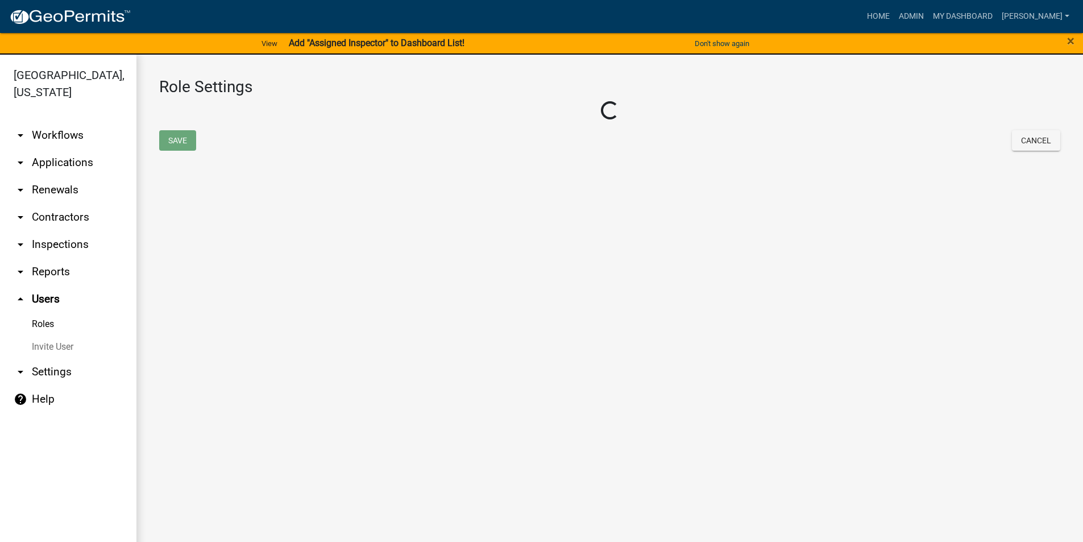
select select "3: orange"
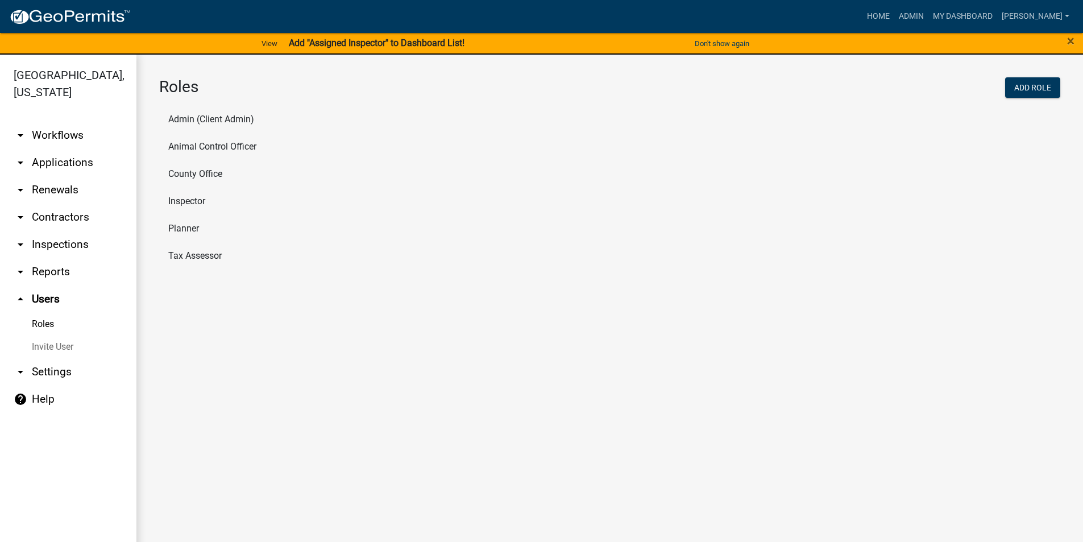
click at [177, 202] on li "Inspector" at bounding box center [609, 201] width 901 height 27
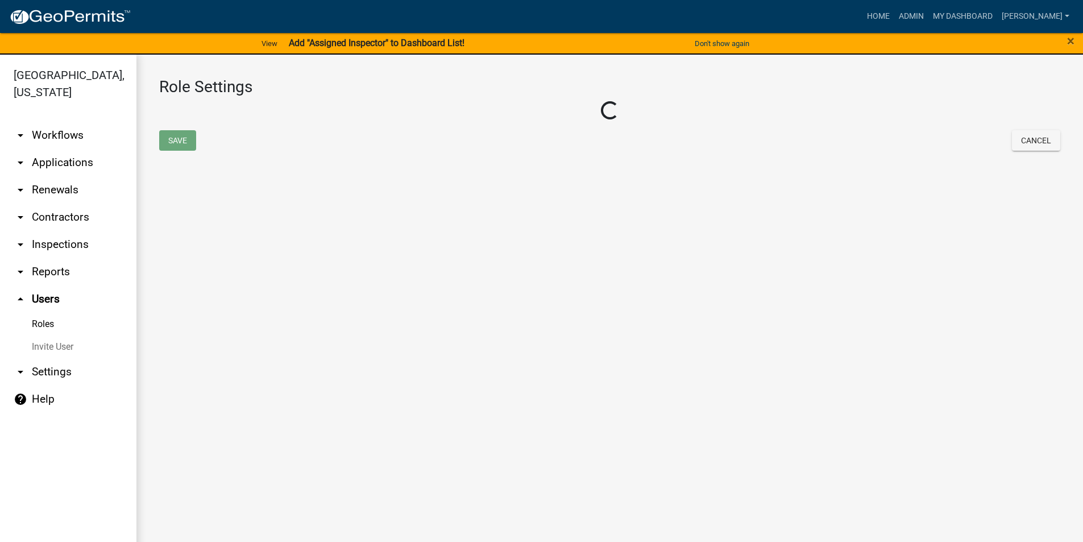
select select "2: yellow"
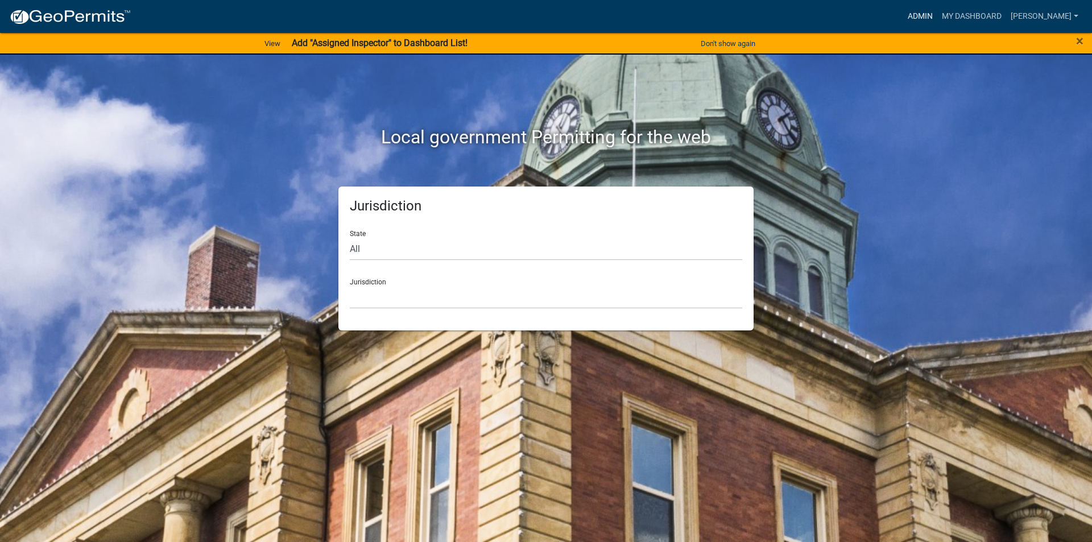
click at [925, 14] on link "Admin" at bounding box center [920, 17] width 34 height 22
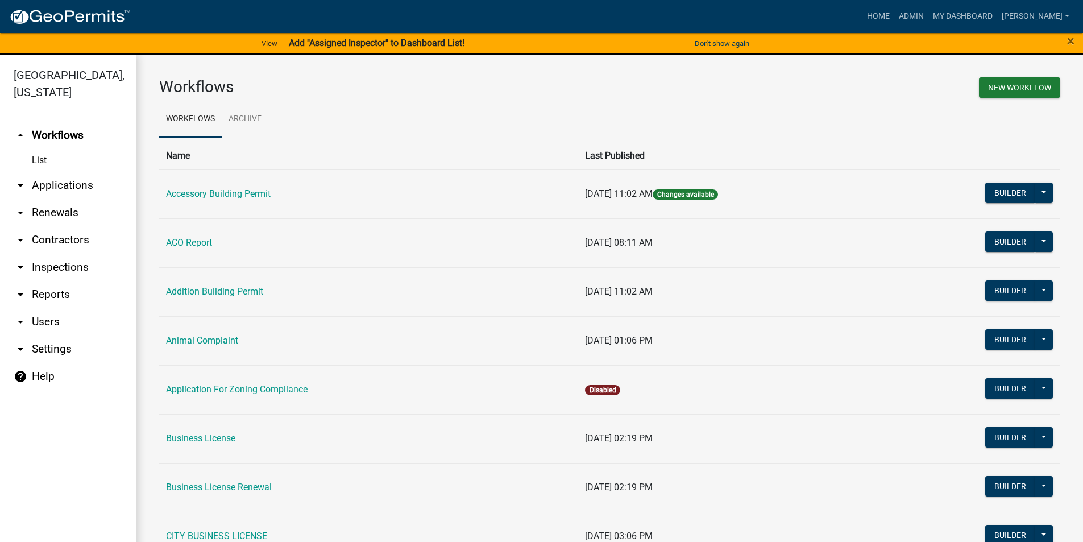
click at [55, 181] on link "arrow_drop_down Applications" at bounding box center [68, 185] width 136 height 27
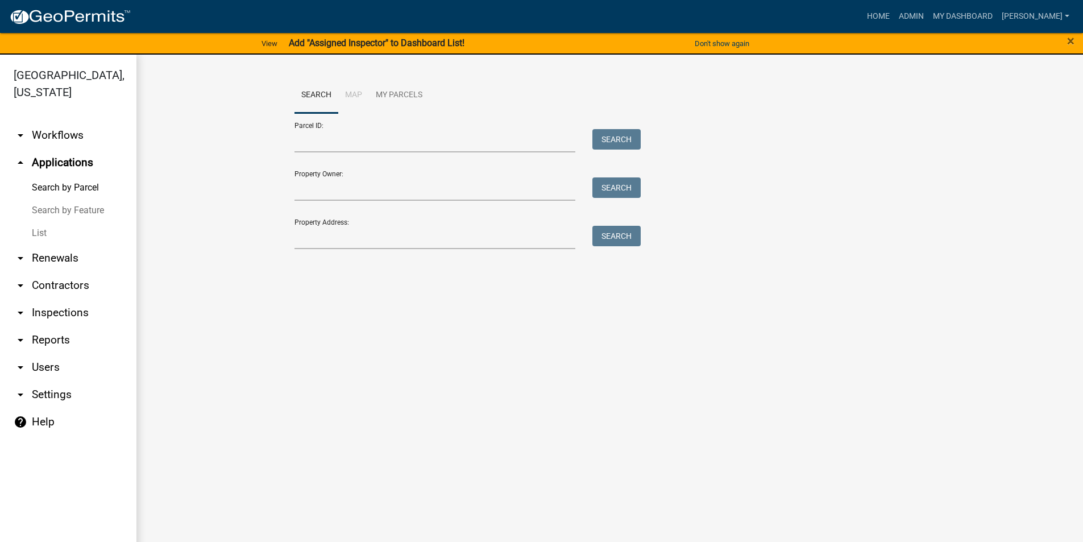
click at [34, 230] on link "List" at bounding box center [68, 233] width 136 height 23
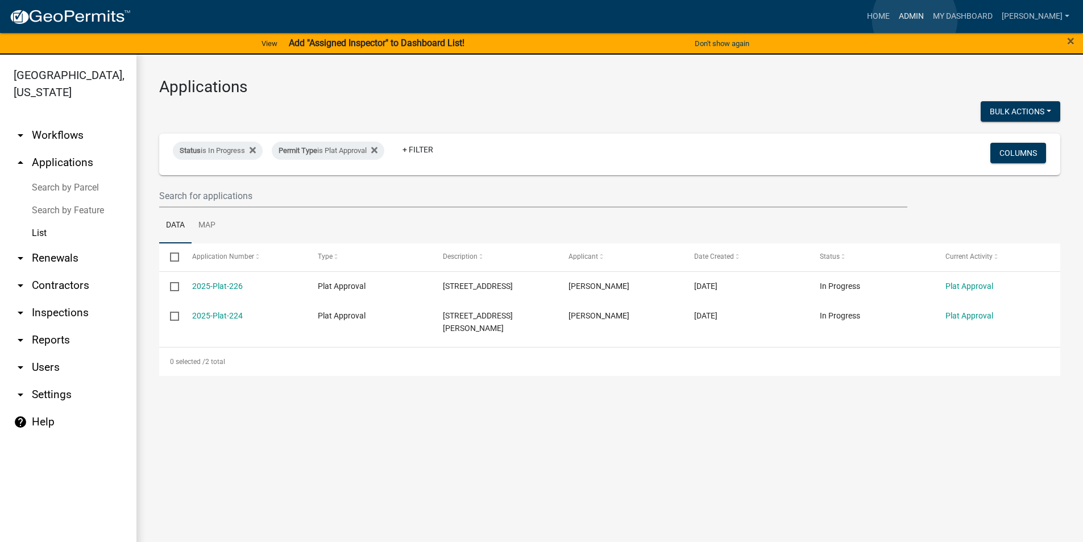
click at [915, 19] on link "Admin" at bounding box center [912, 17] width 34 height 22
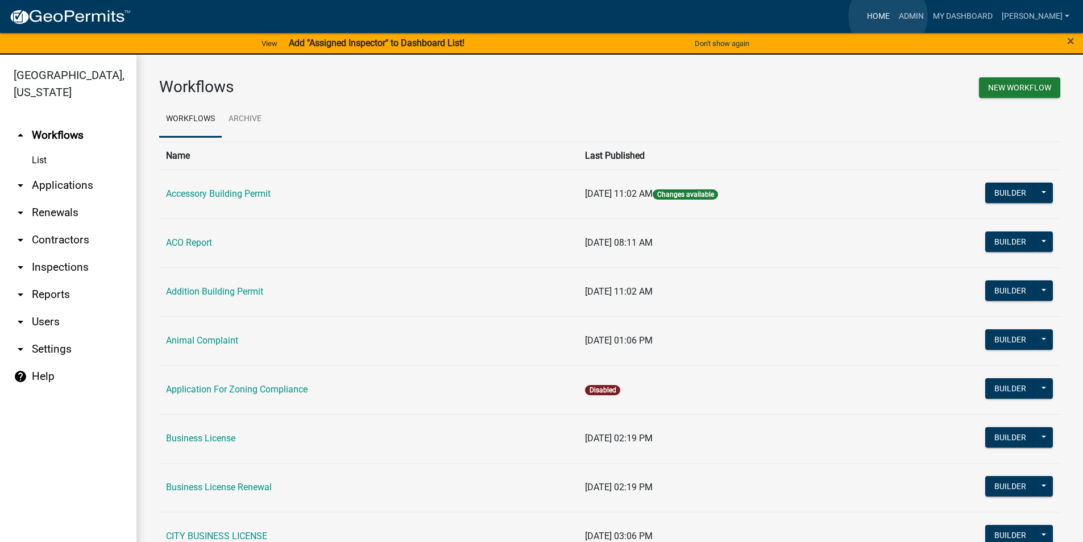
click at [888, 16] on link "Home" at bounding box center [879, 17] width 32 height 22
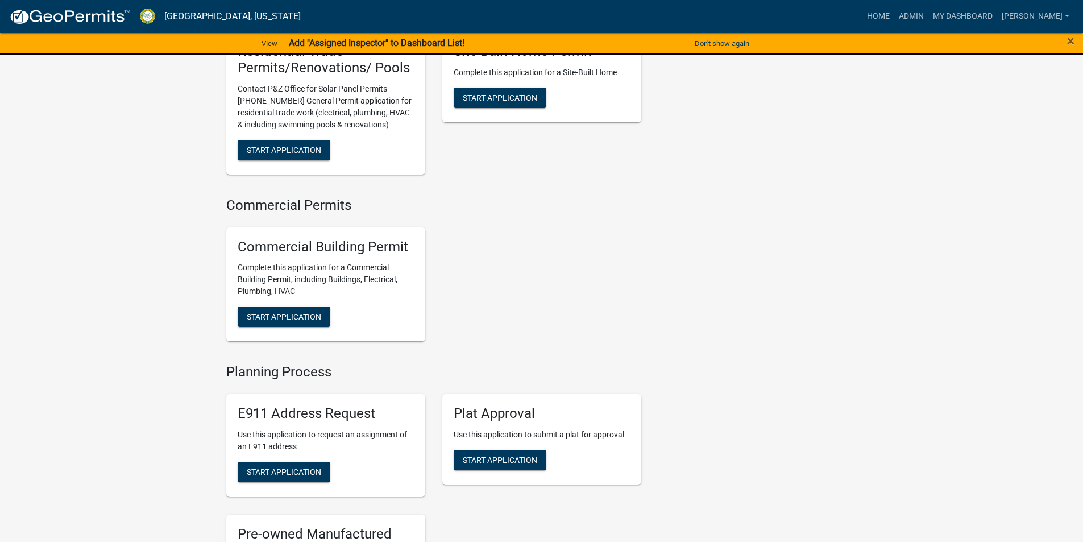
scroll to position [1194, 0]
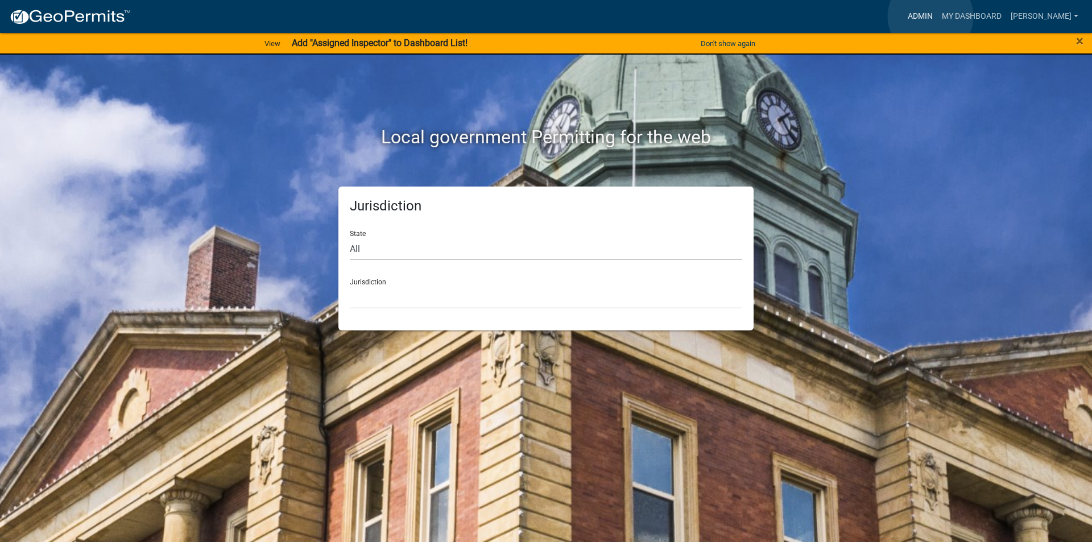
click at [930, 16] on link "Admin" at bounding box center [920, 17] width 34 height 22
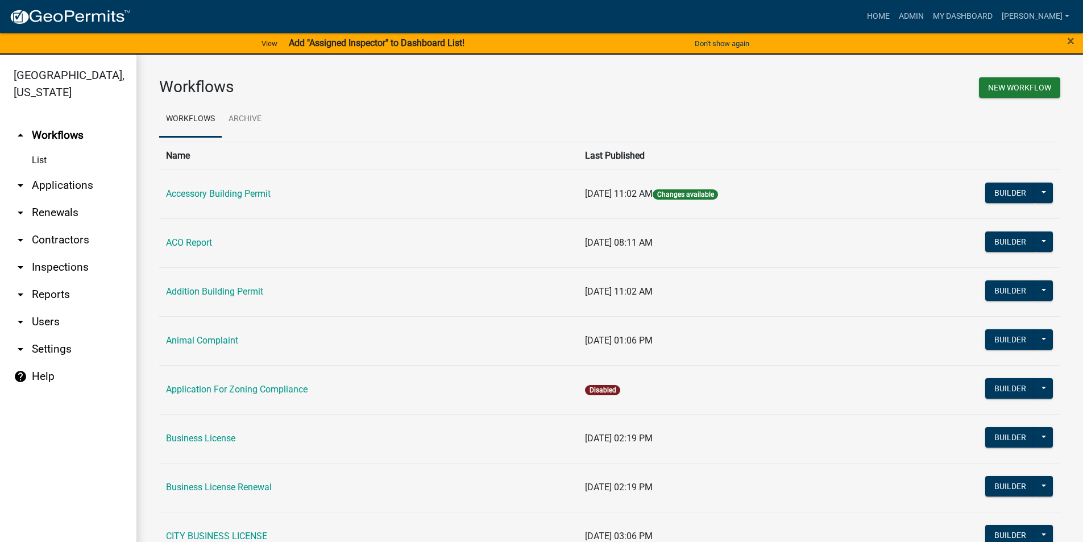
click at [69, 191] on link "arrow_drop_down Applications" at bounding box center [68, 185] width 136 height 27
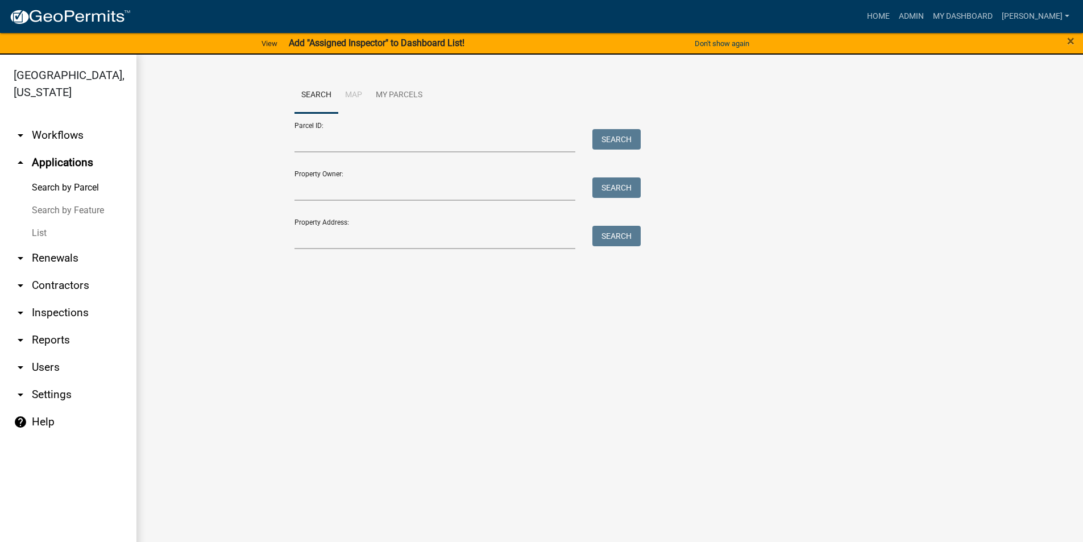
click at [32, 231] on link "List" at bounding box center [68, 233] width 136 height 23
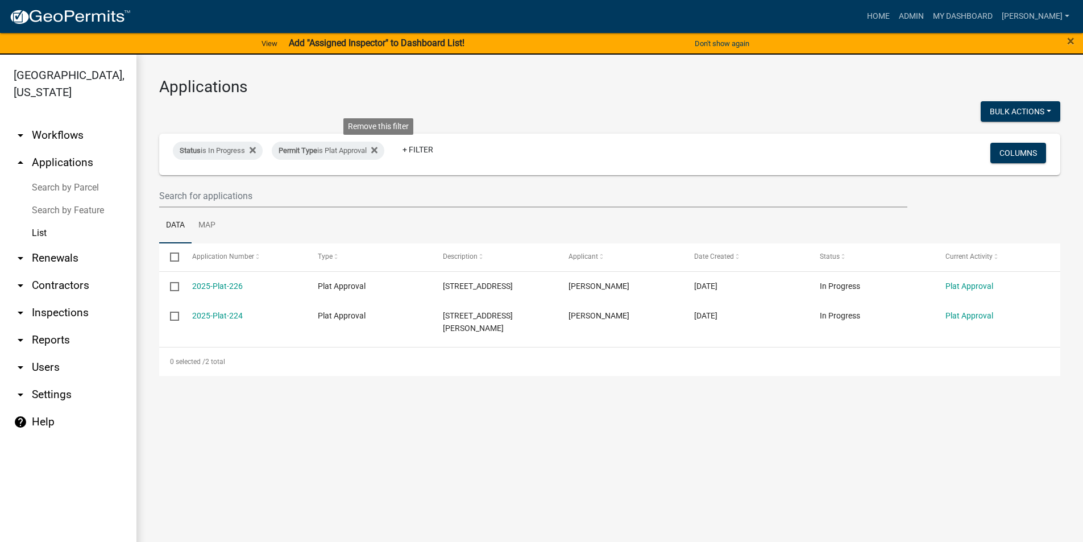
click at [378, 152] on icon at bounding box center [374, 150] width 6 height 9
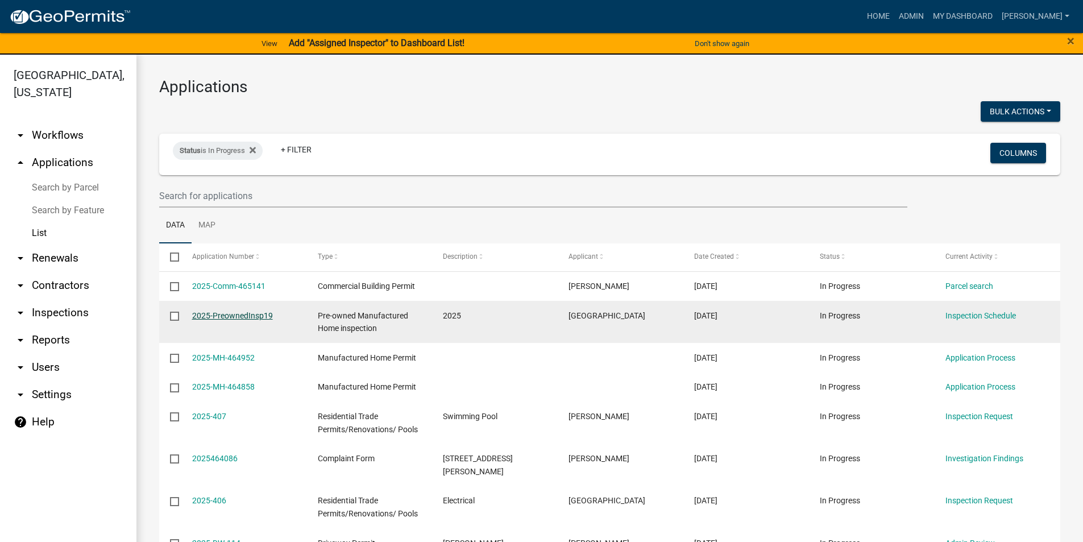
click at [238, 316] on link "2025-PreownedInsp19" at bounding box center [232, 315] width 81 height 9
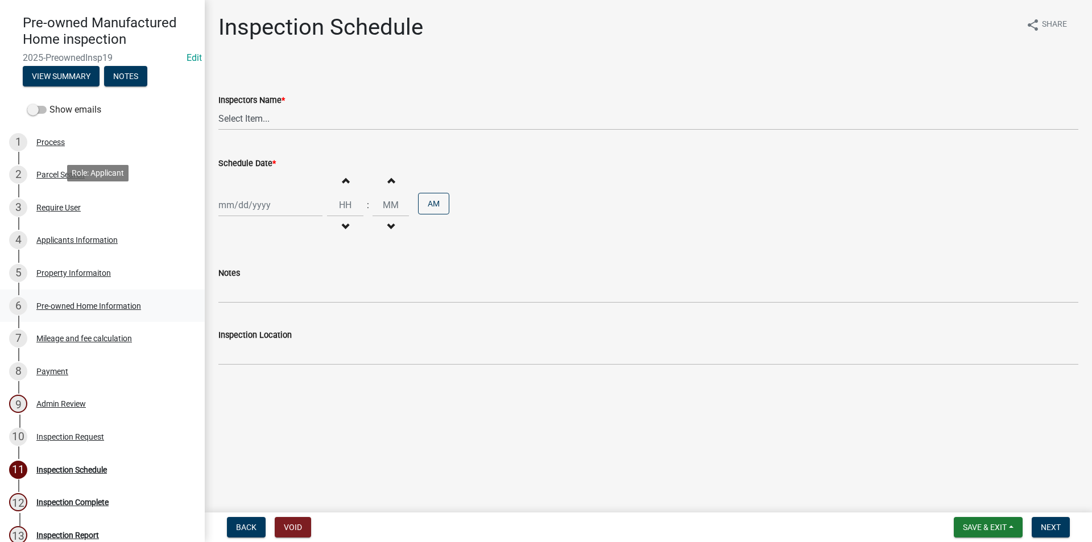
scroll to position [114, 0]
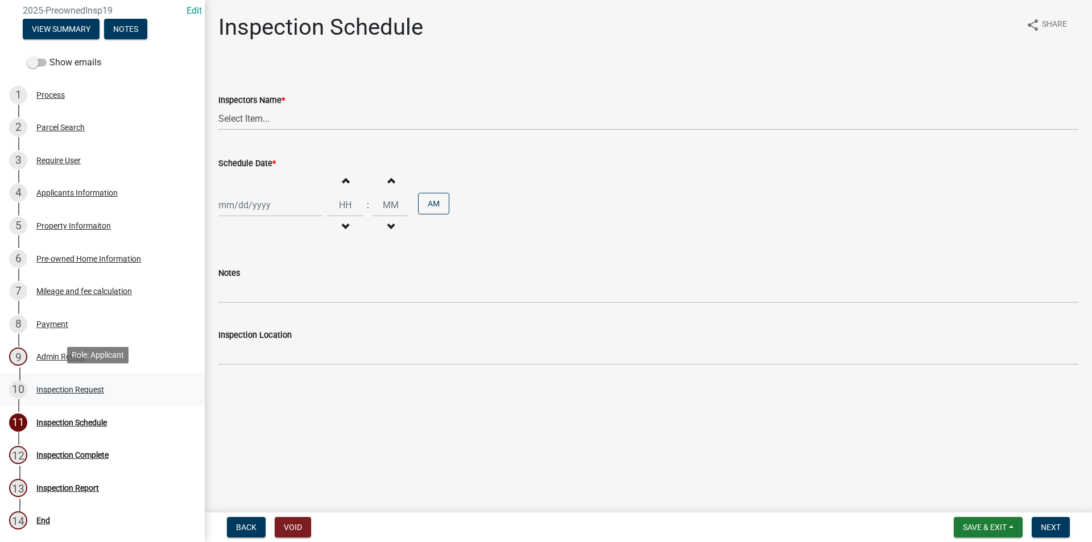
click at [82, 391] on div "Inspection Request" at bounding box center [70, 390] width 68 height 8
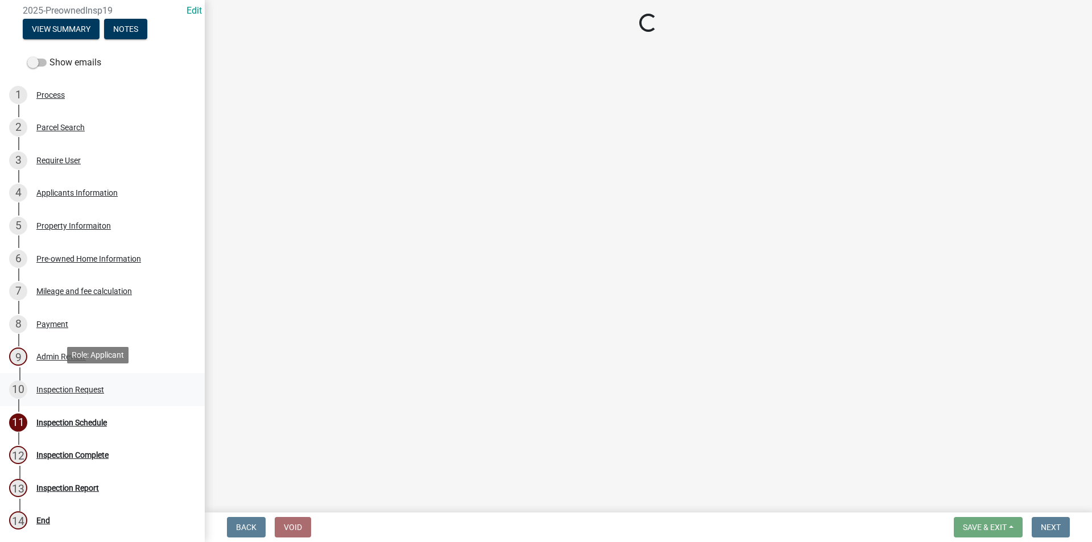
select select "13f6862a-c27d-4c94-b4f1-3675446ab572"
select select "6378c68a-e5b4-45a8-b436-411a89bbacc3"
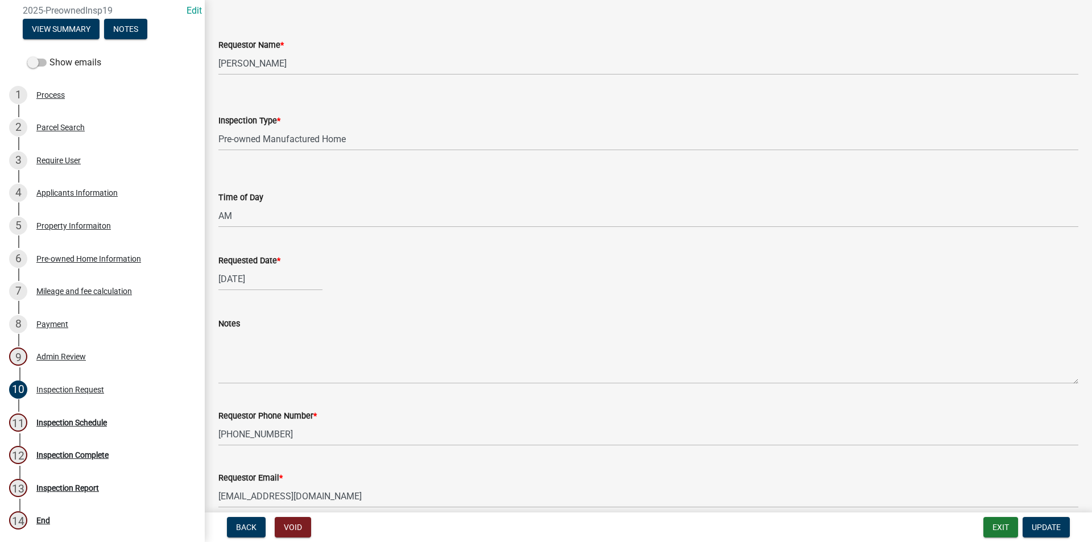
scroll to position [95, 0]
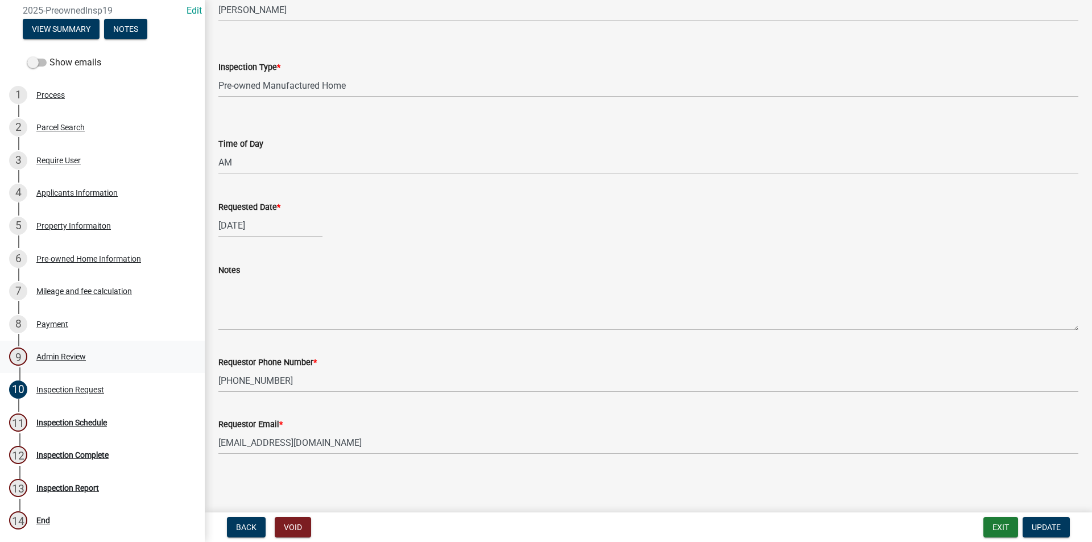
click at [63, 354] on div "Admin Review" at bounding box center [60, 357] width 49 height 8
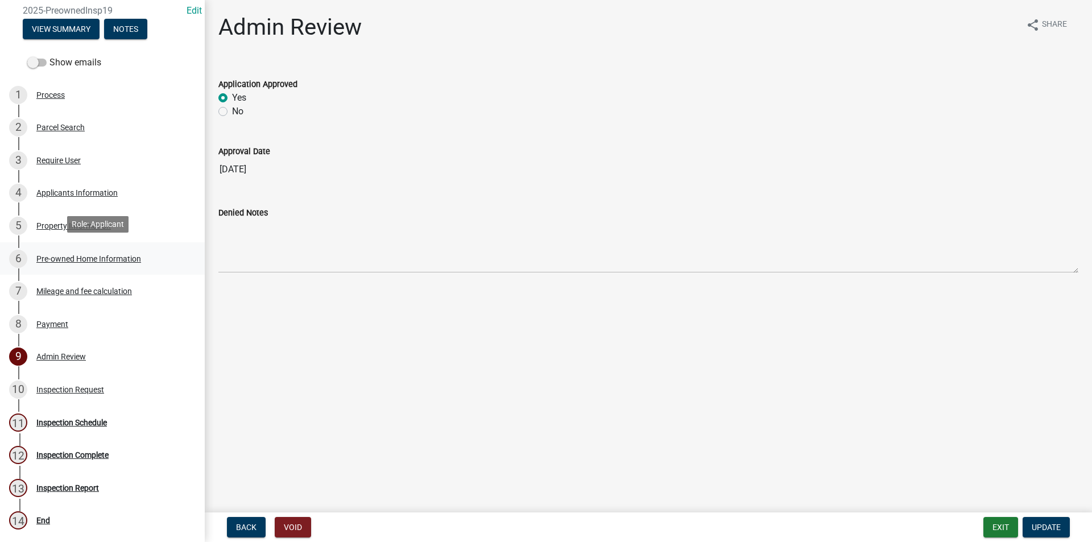
click at [59, 255] on div "Pre-owned Home Information" at bounding box center [88, 259] width 105 height 8
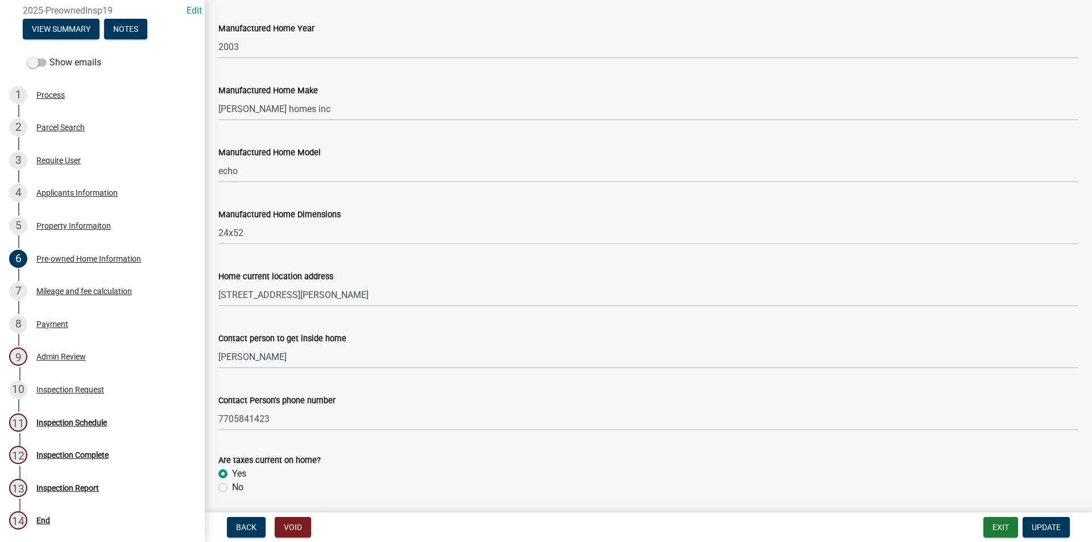
scroll to position [211, 0]
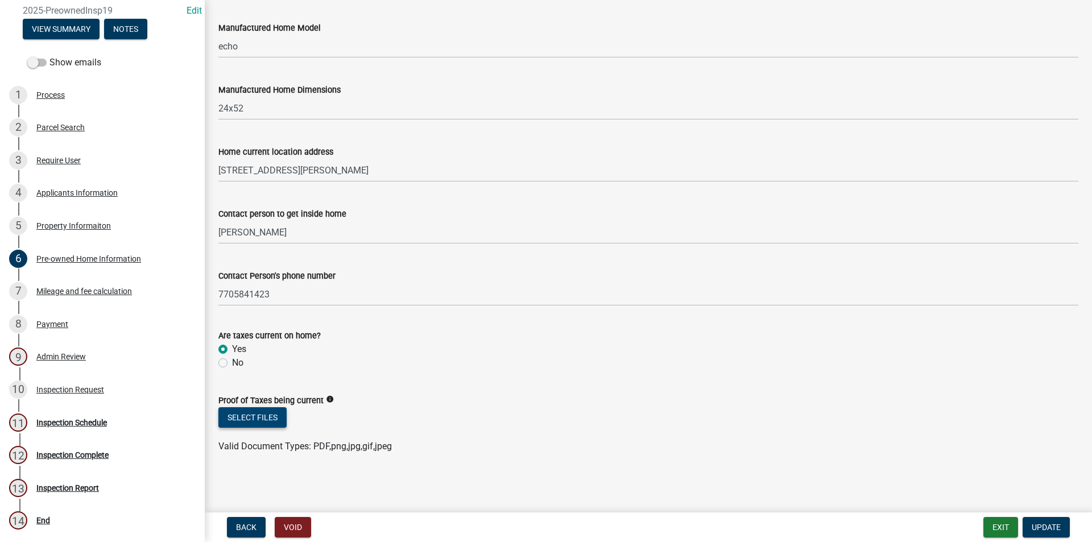
click at [275, 416] on button "Select files" at bounding box center [252, 417] width 68 height 20
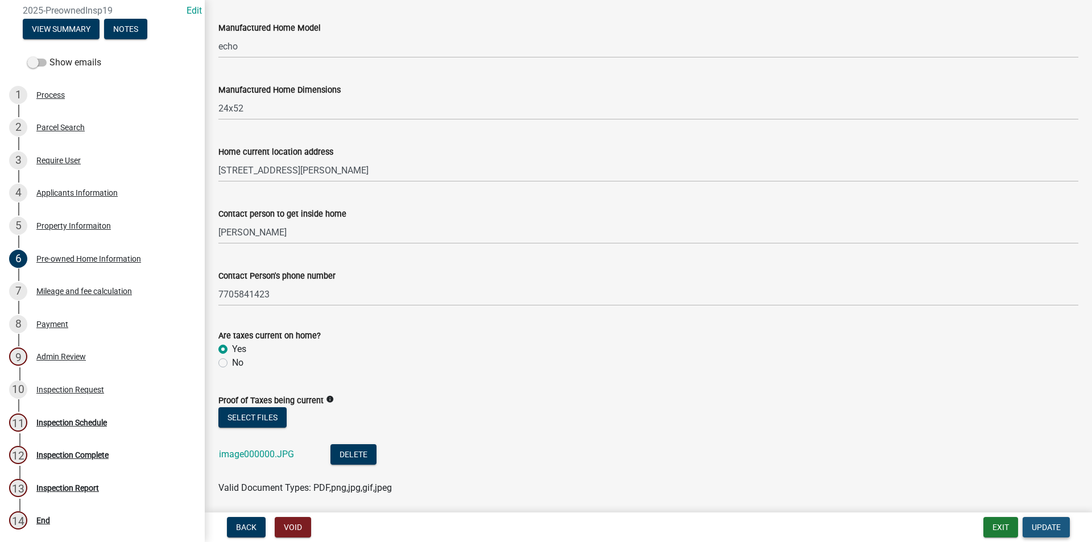
click at [1050, 519] on button "Update" at bounding box center [1046, 527] width 47 height 20
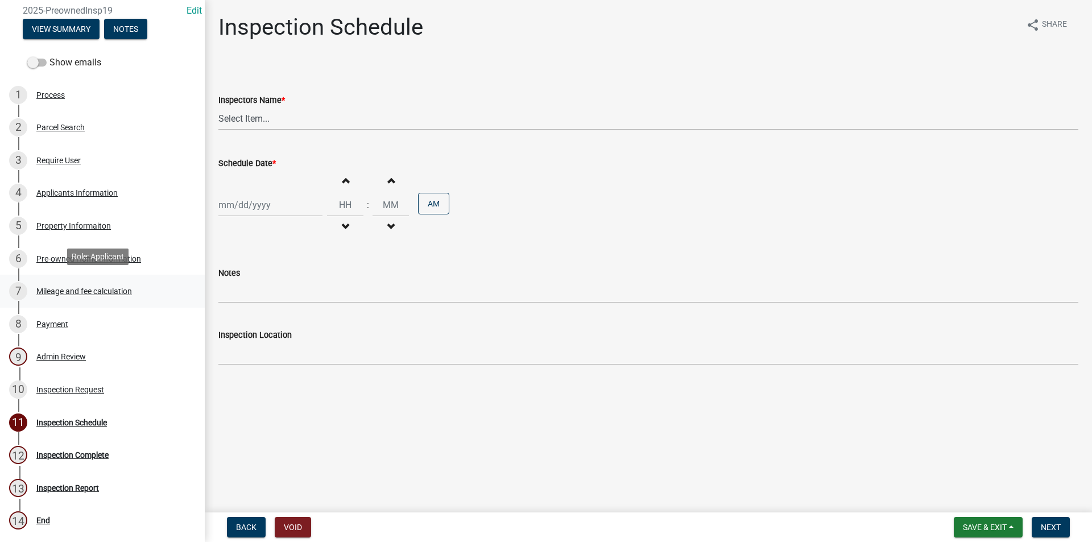
click at [63, 289] on div "Mileage and fee calculation" at bounding box center [84, 291] width 96 height 8
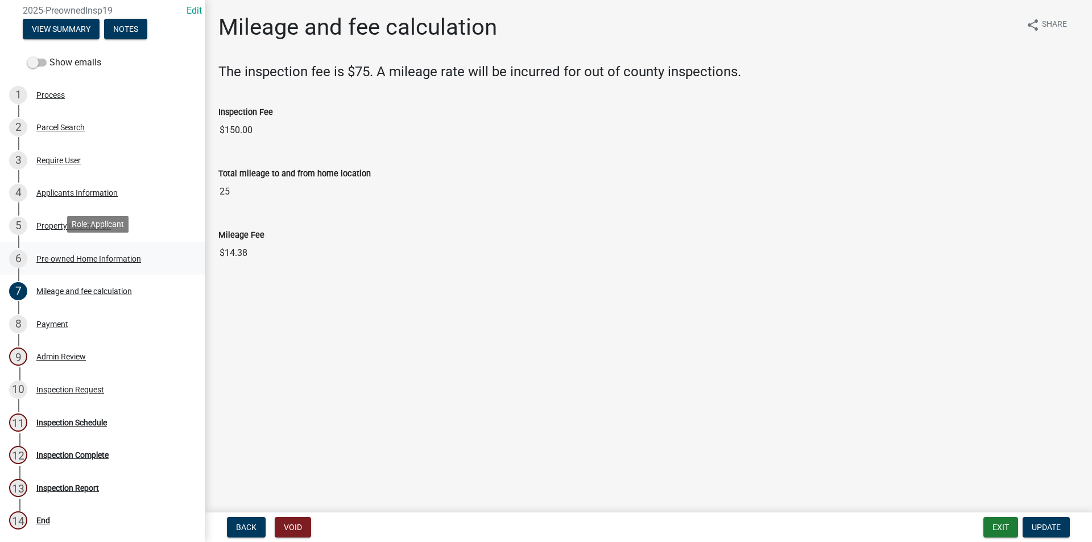
click at [56, 255] on div "Pre-owned Home Information" at bounding box center [88, 259] width 105 height 8
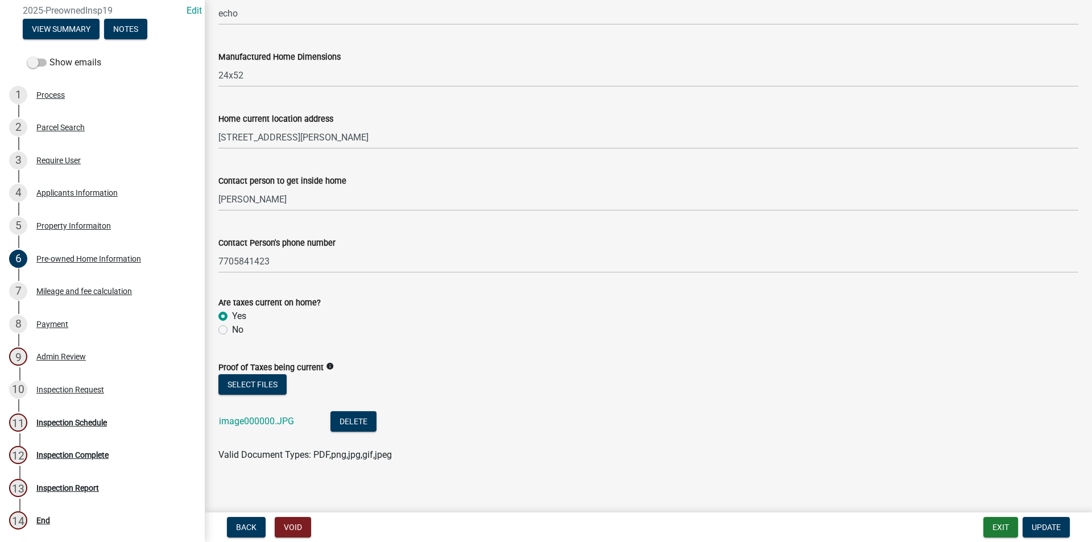
scroll to position [253, 0]
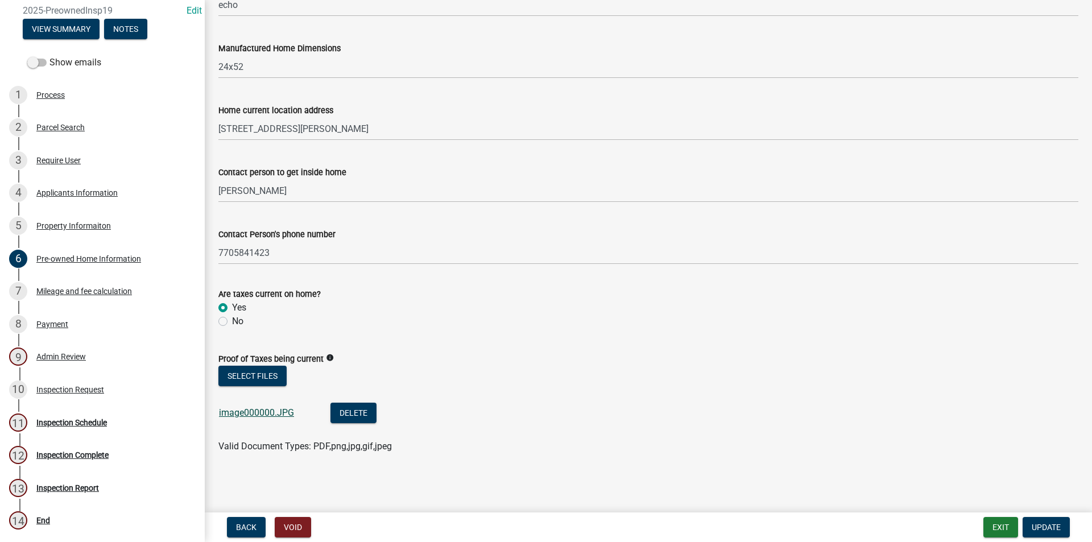
click at [265, 411] on link "image000000.JPG" at bounding box center [256, 412] width 75 height 11
